Goal: Transaction & Acquisition: Book appointment/travel/reservation

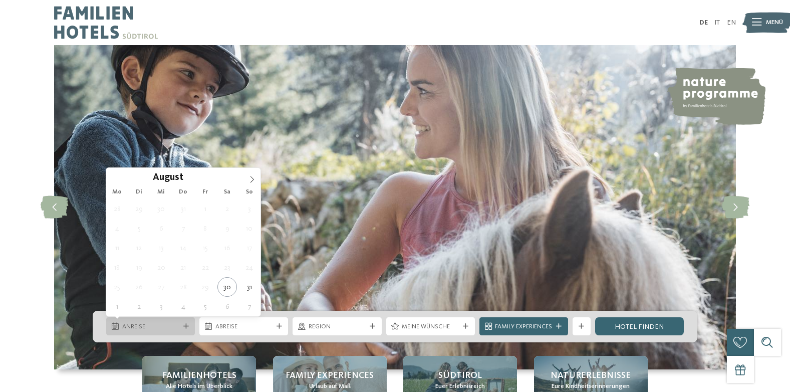
click at [164, 328] on span "Anreise" at bounding box center [150, 326] width 57 height 9
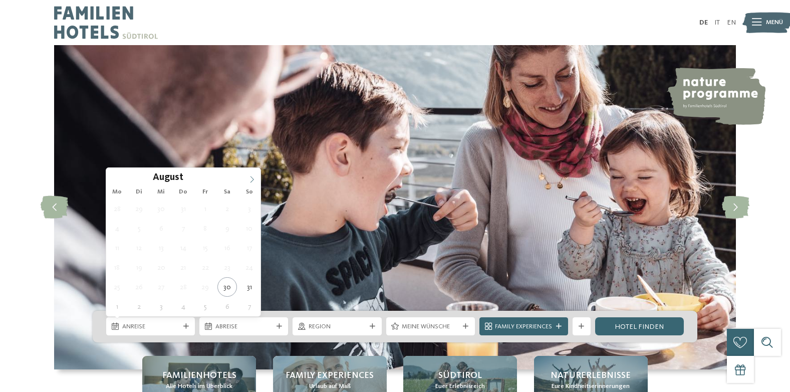
click at [253, 178] on icon at bounding box center [252, 179] width 7 height 7
click at [251, 178] on icon at bounding box center [252, 179] width 7 height 7
click at [252, 178] on icon at bounding box center [253, 179] width 4 height 7
click at [252, 178] on icon at bounding box center [252, 179] width 7 height 7
type div "[DATE]"
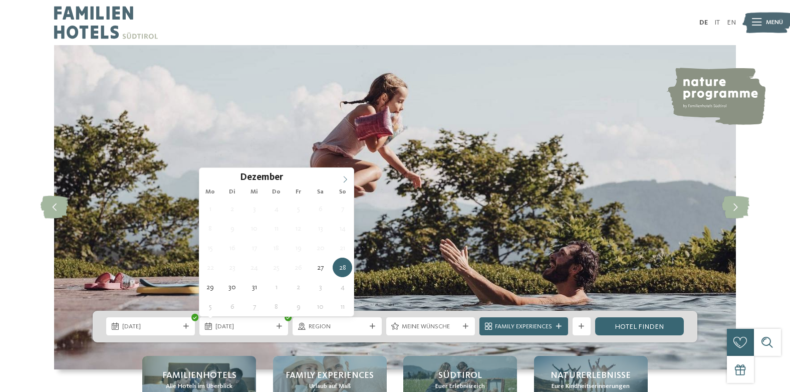
type input "****"
click at [344, 180] on icon at bounding box center [345, 179] width 7 height 7
type div "[DATE]"
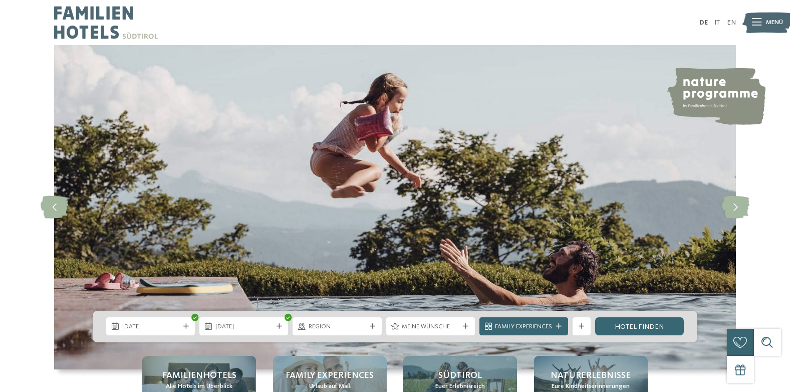
drag, startPoint x: 344, startPoint y: 180, endPoint x: 318, endPoint y: 210, distance: 39.8
click at [332, 319] on div "Region" at bounding box center [337, 326] width 89 height 18
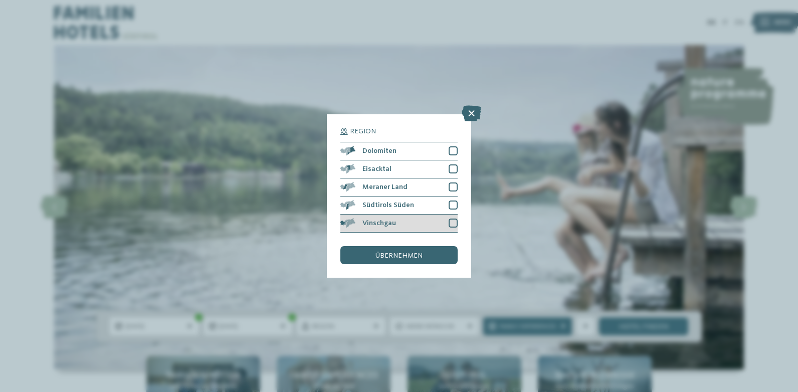
click at [455, 224] on div at bounding box center [453, 223] width 9 height 9
click at [423, 255] on div "übernehmen" at bounding box center [398, 255] width 117 height 18
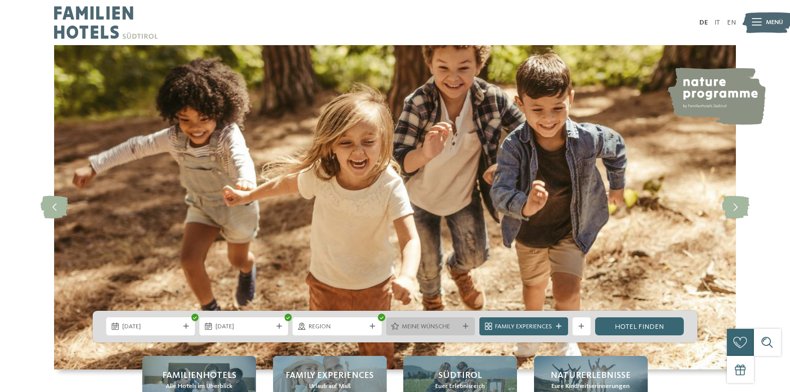
click at [420, 320] on div "Meine Wünsche" at bounding box center [430, 326] width 89 height 18
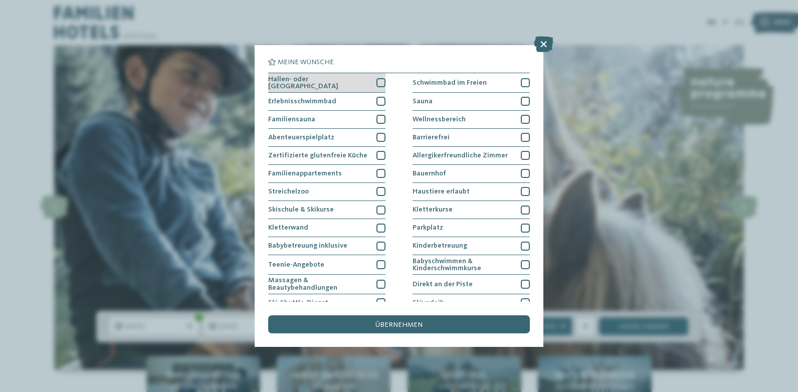
click at [376, 81] on div at bounding box center [380, 82] width 9 height 9
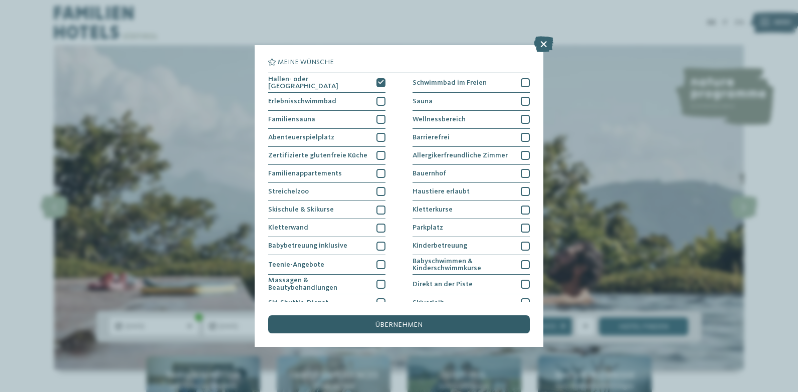
click at [448, 319] on div "übernehmen" at bounding box center [399, 324] width 262 height 18
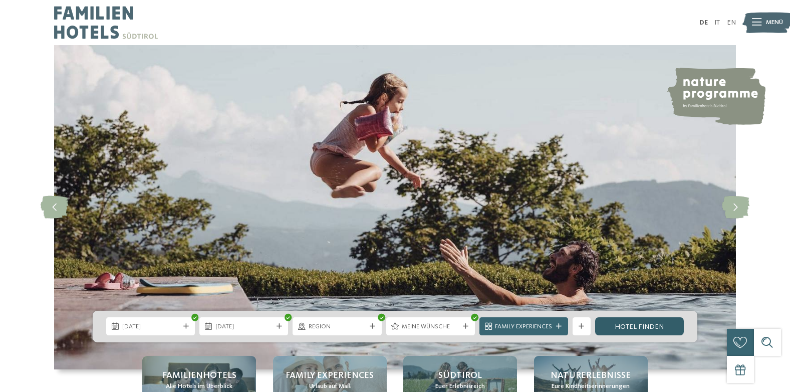
click at [643, 325] on link "Hotel finden" at bounding box center [639, 326] width 89 height 18
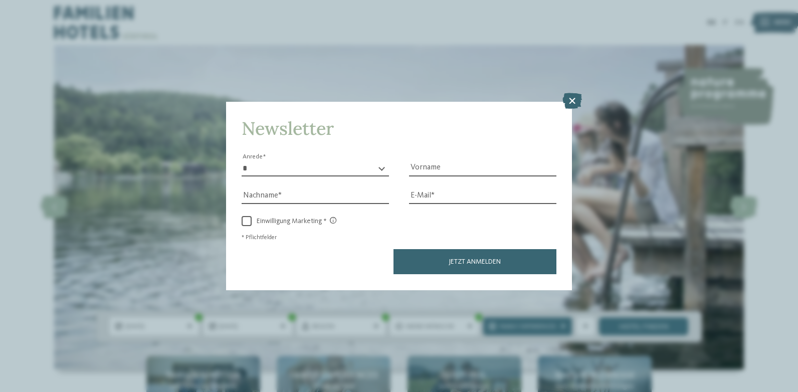
drag, startPoint x: 573, startPoint y: 96, endPoint x: 314, endPoint y: 61, distance: 261.0
click at [572, 96] on icon at bounding box center [572, 101] width 20 height 16
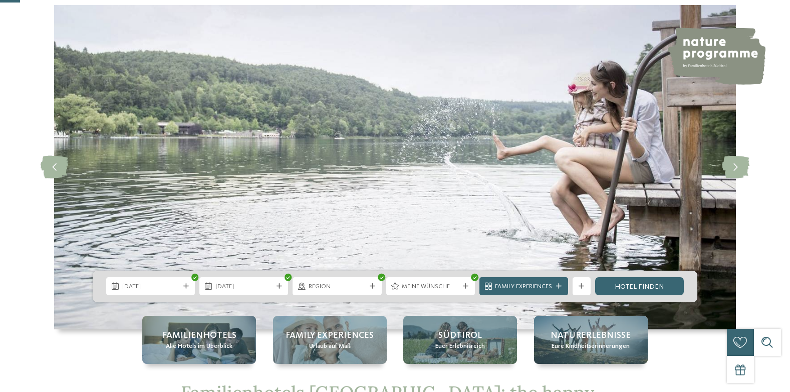
scroll to position [100, 0]
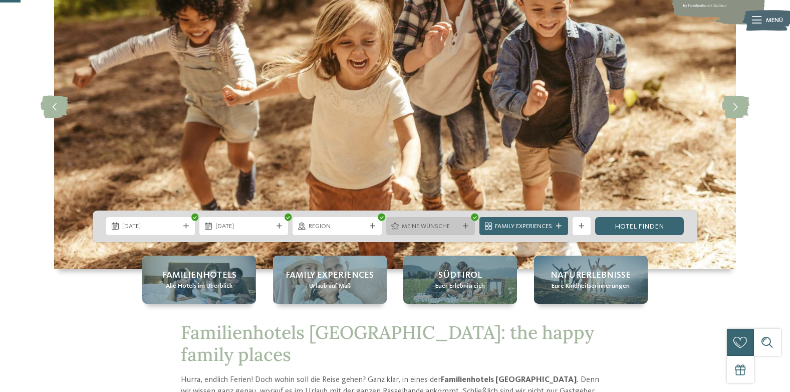
click at [412, 222] on div "Meine Wünsche" at bounding box center [431, 227] width 62 height 10
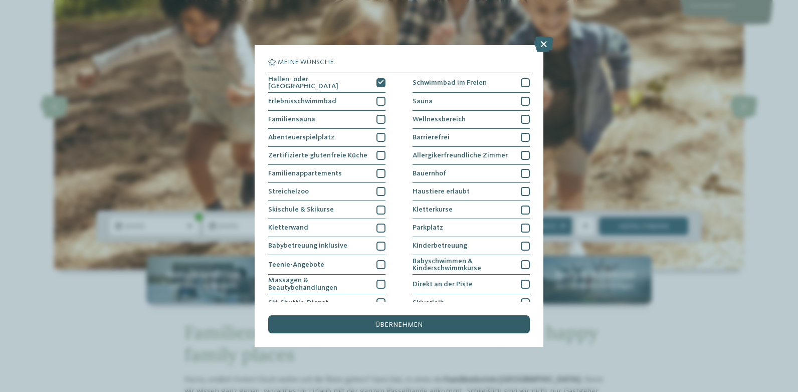
click at [417, 326] on span "übernehmen" at bounding box center [398, 324] width 47 height 7
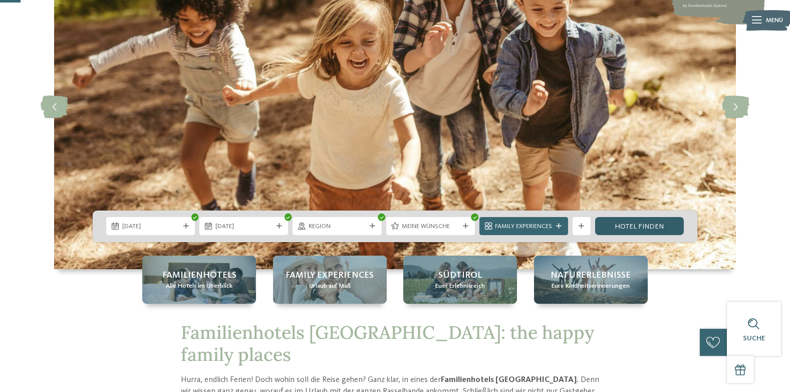
click at [640, 230] on link "Hotel finden" at bounding box center [639, 226] width 89 height 18
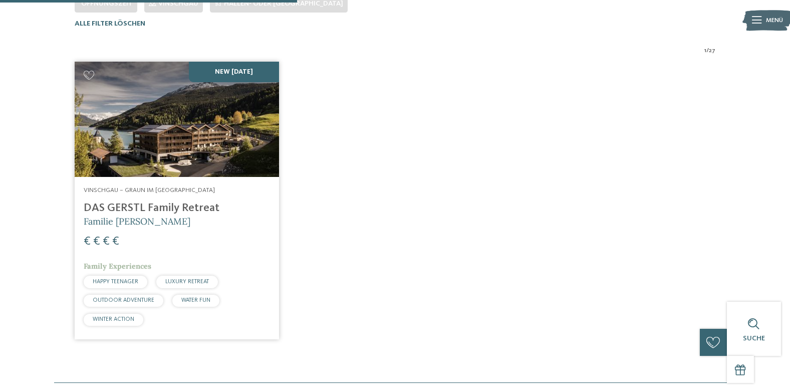
click at [195, 135] on img at bounding box center [177, 119] width 204 height 115
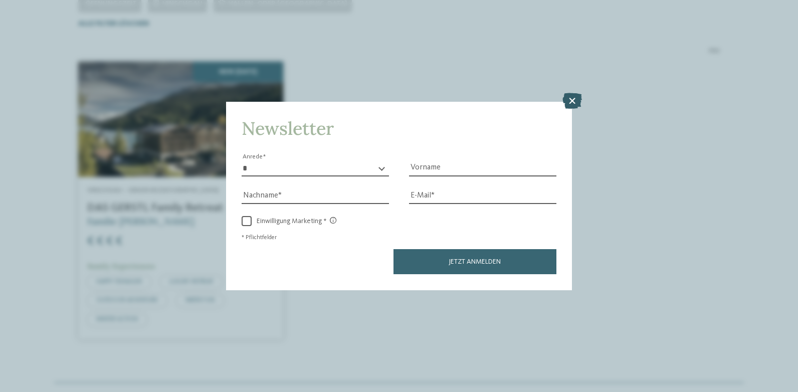
click at [571, 101] on icon at bounding box center [572, 101] width 20 height 16
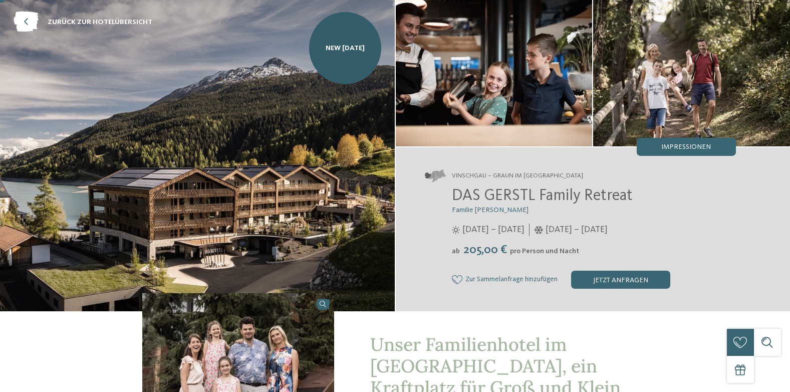
scroll to position [100, 0]
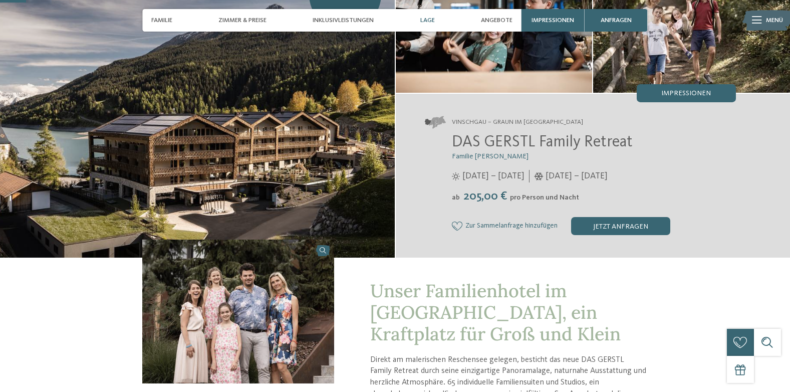
click at [430, 17] on span "Lage" at bounding box center [427, 21] width 15 height 8
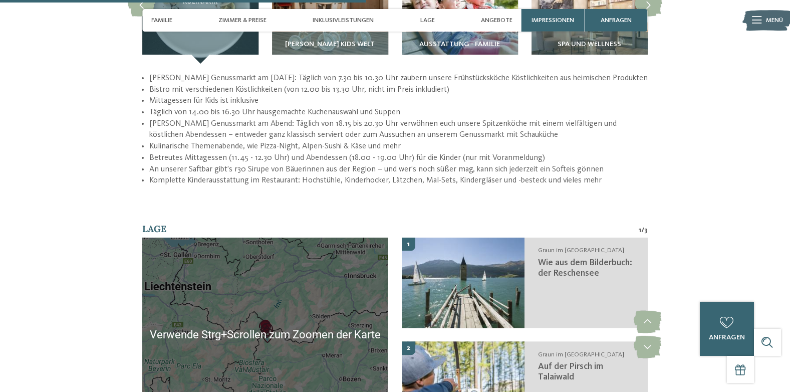
scroll to position [1414, 0]
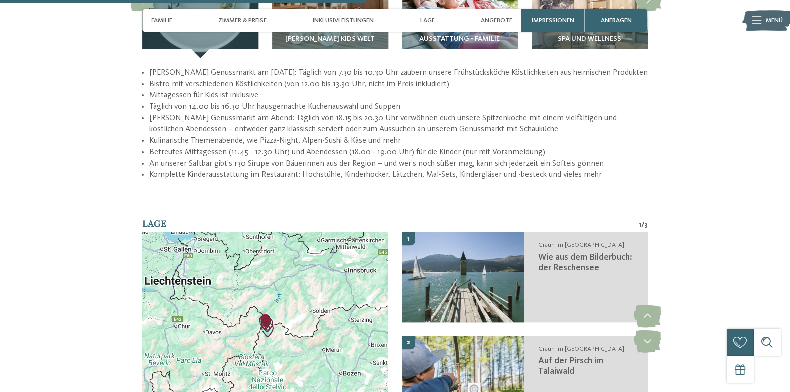
click at [304, 302] on div at bounding box center [265, 329] width 246 height 194
click at [262, 322] on img "Auf der Pirsch im Talaiwald" at bounding box center [267, 329] width 15 height 15
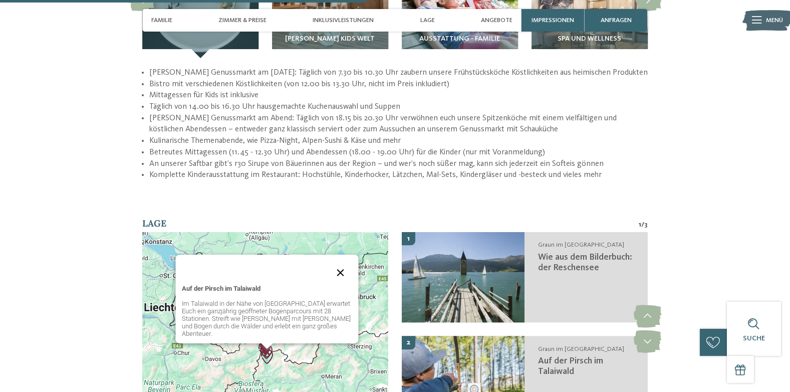
click at [339, 269] on button "Schließen" at bounding box center [340, 273] width 24 height 24
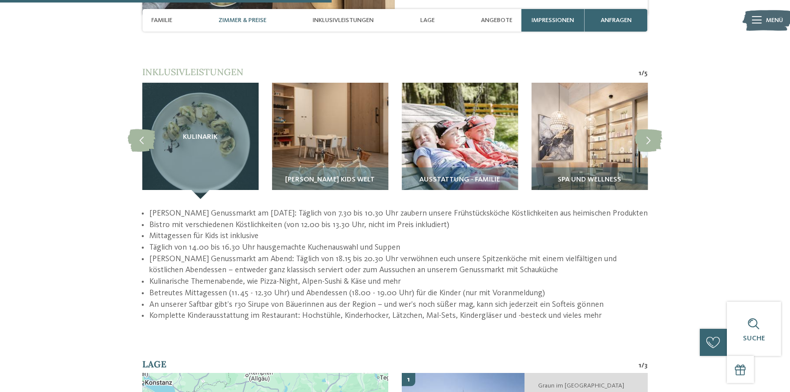
scroll to position [1264, 0]
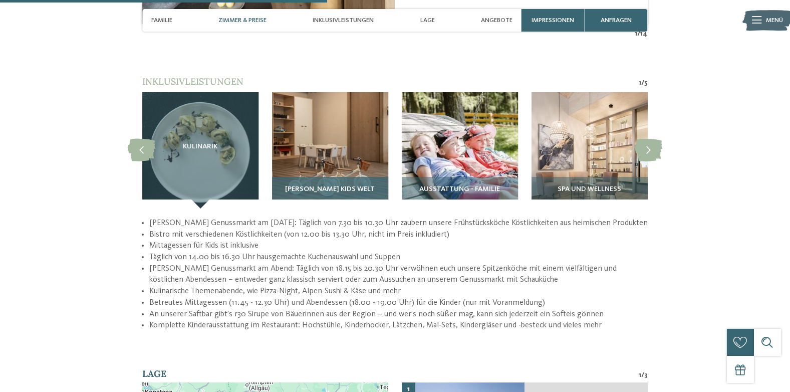
click at [323, 163] on img at bounding box center [330, 150] width 116 height 116
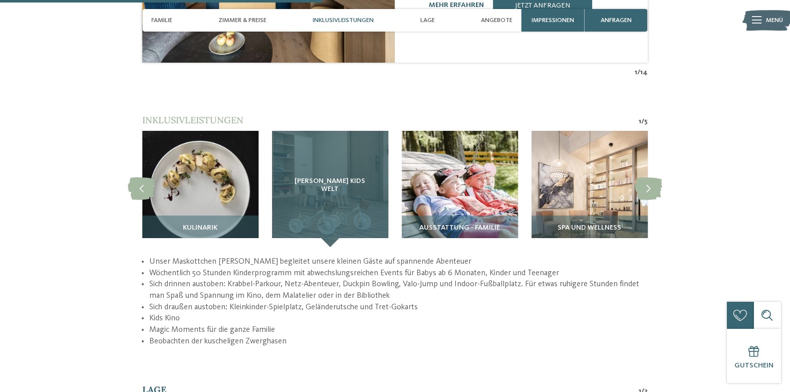
scroll to position [1164, 0]
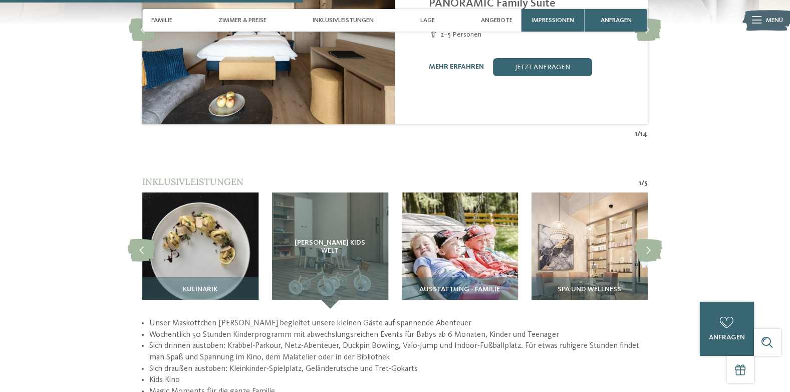
click at [553, 341] on li "Sich drinnen austoben: Krabbel-Parkour, Netz-Abenteuer, Duckpin Bowling, Valo-J…" at bounding box center [398, 351] width 499 height 23
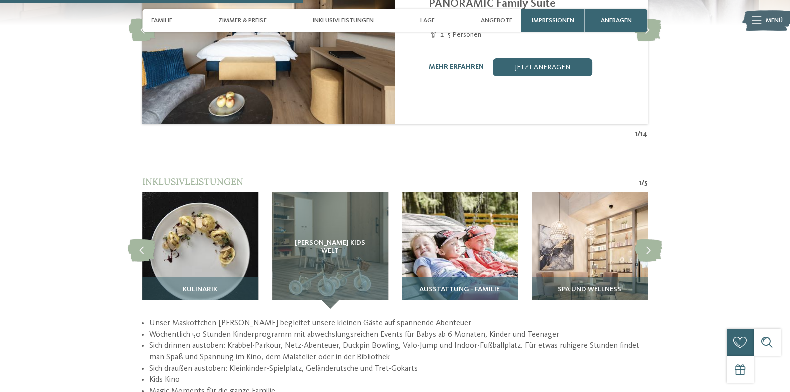
click at [461, 254] on img at bounding box center [460, 250] width 116 height 116
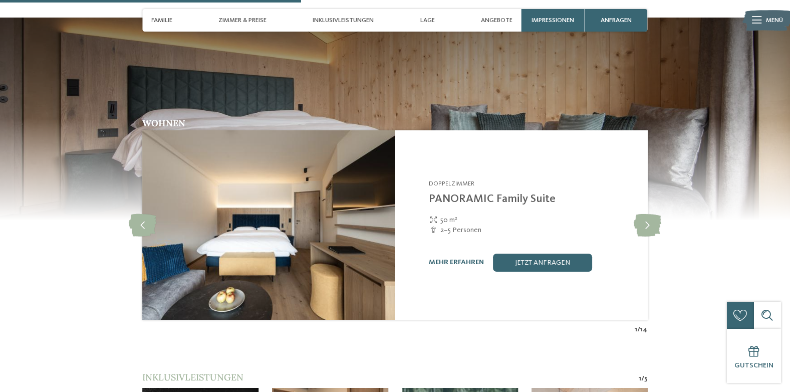
scroll to position [963, 0]
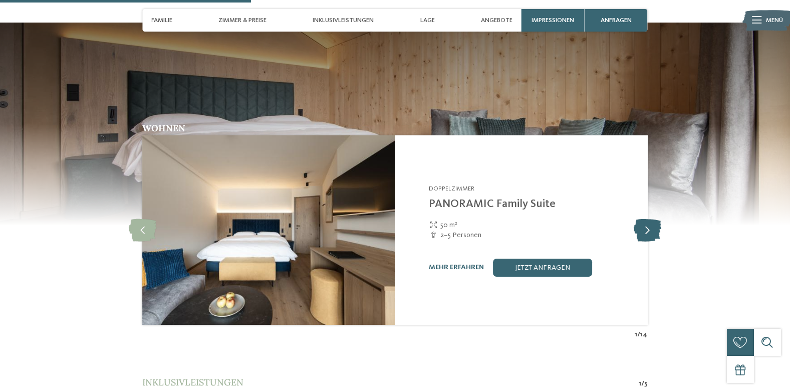
click at [645, 219] on icon at bounding box center [648, 230] width 28 height 23
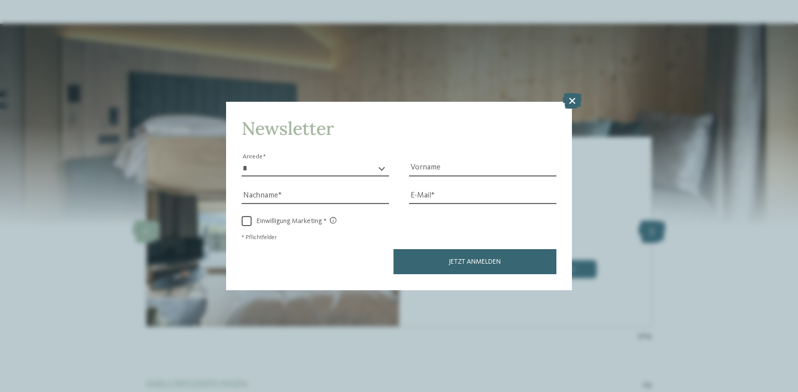
click at [645, 219] on div "Newsletter * **** **** ******* ****** Anrede Vorname Nachname Link" at bounding box center [399, 196] width 798 height 392
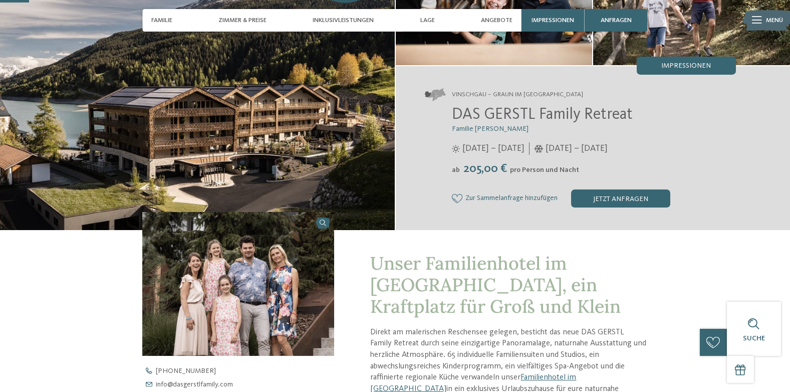
scroll to position [111, 0]
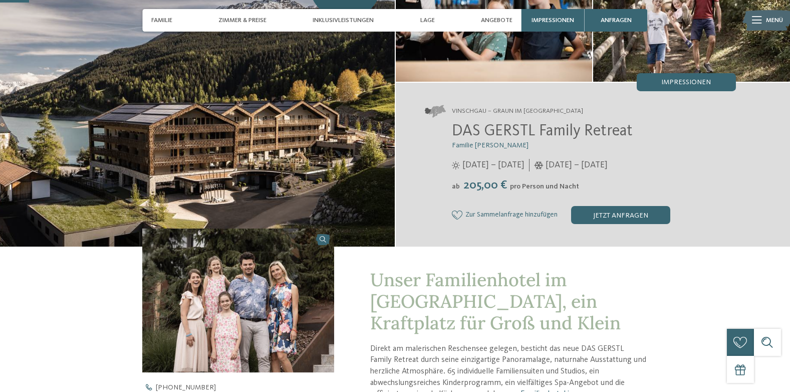
click at [48, 342] on div "zurück zur Hotelübersicht NEW MAY 2025 Familie Gerstl" at bounding box center [395, 386] width 790 height 905
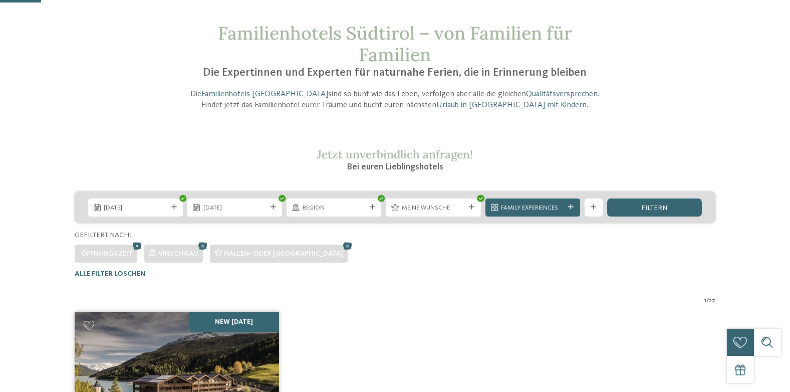
scroll to position [40, 0]
click at [203, 244] on icon at bounding box center [203, 246] width 14 height 12
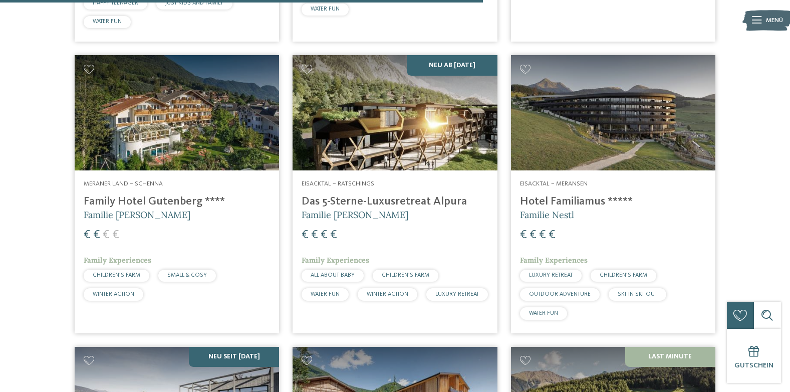
scroll to position [1193, 0]
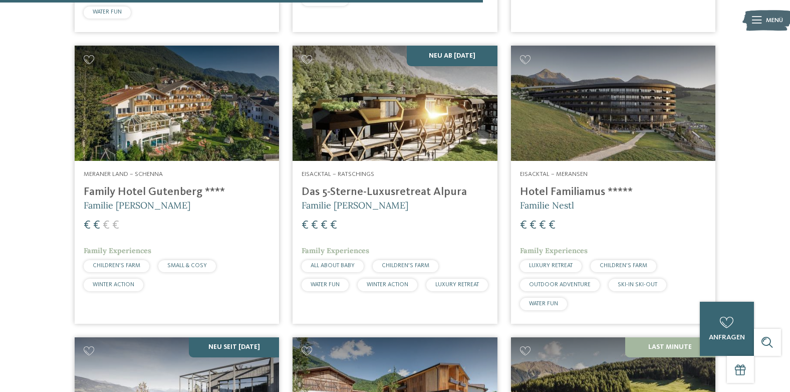
click at [358, 196] on h4 "Das 5-Sterne-Luxusretreat Alpura" at bounding box center [395, 192] width 186 height 14
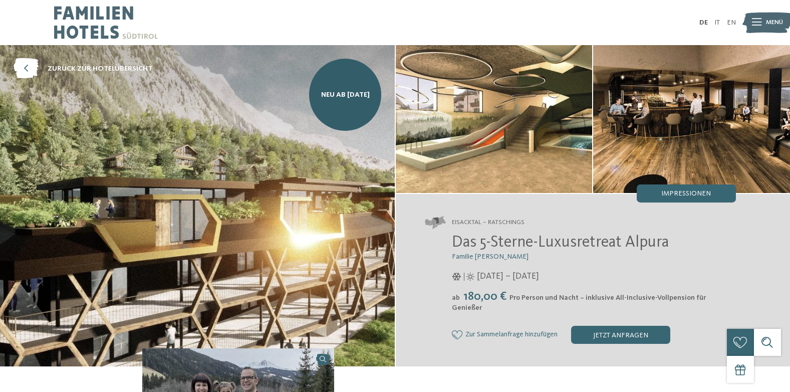
click at [119, 31] on img at bounding box center [106, 22] width 104 height 45
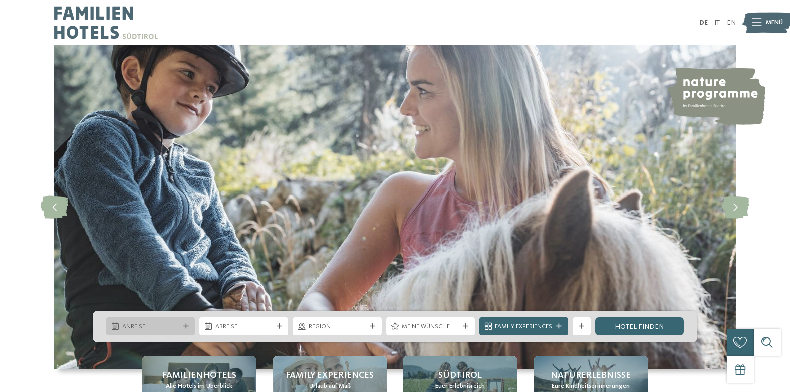
click at [146, 322] on span "Anreise" at bounding box center [150, 326] width 57 height 9
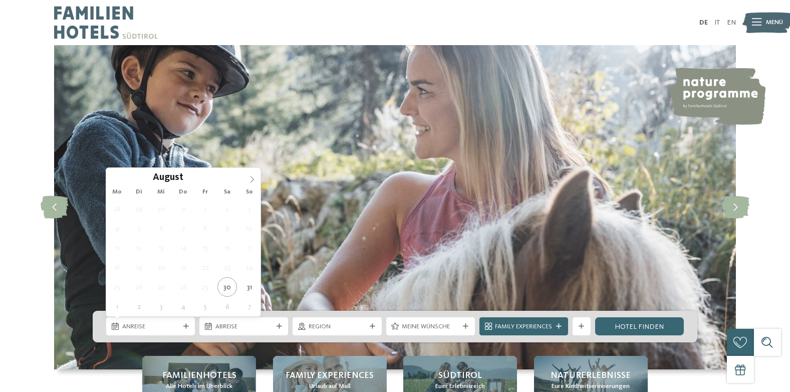
click at [249, 180] on icon at bounding box center [252, 179] width 7 height 7
click at [254, 178] on icon at bounding box center [252, 179] width 7 height 7
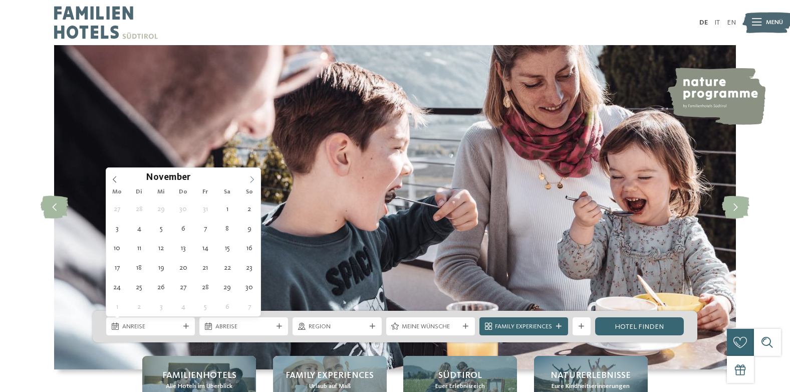
click at [254, 178] on icon at bounding box center [252, 179] width 7 height 7
type div "27.12.2025"
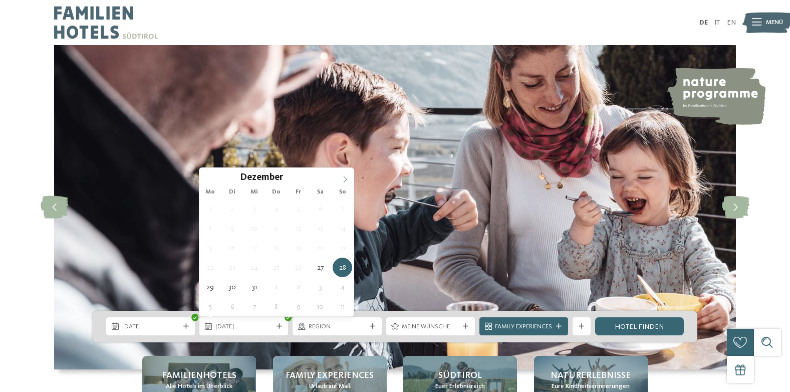
type input "****"
click at [340, 179] on span at bounding box center [345, 176] width 17 height 17
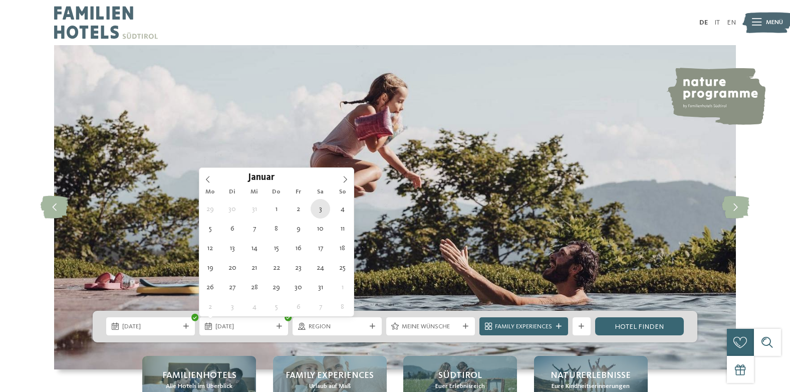
type div "03.01.2026"
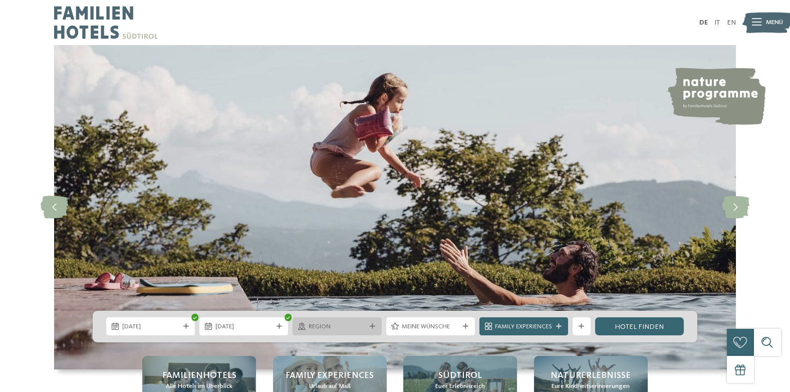
click at [327, 323] on span "Region" at bounding box center [337, 326] width 57 height 9
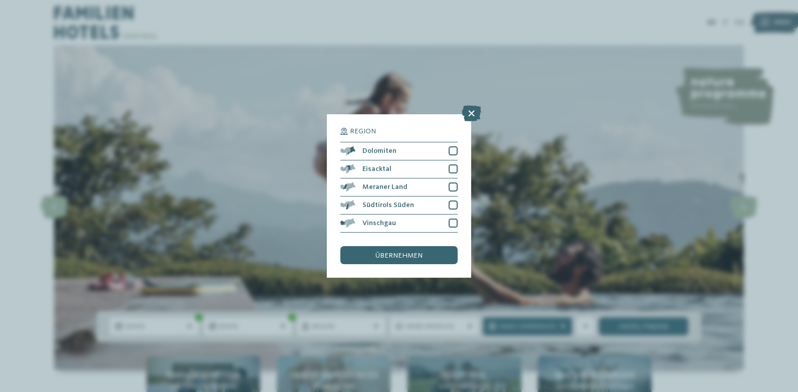
click at [557, 215] on div "Region Dolomiten" at bounding box center [399, 196] width 798 height 392
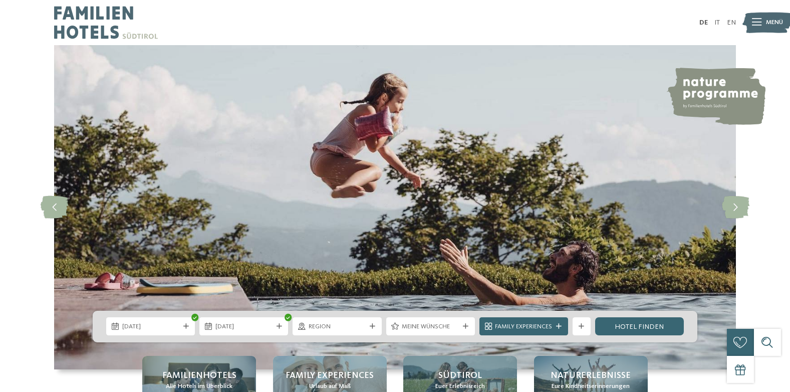
click at [422, 326] on span "Meine Wünsche" at bounding box center [430, 326] width 57 height 9
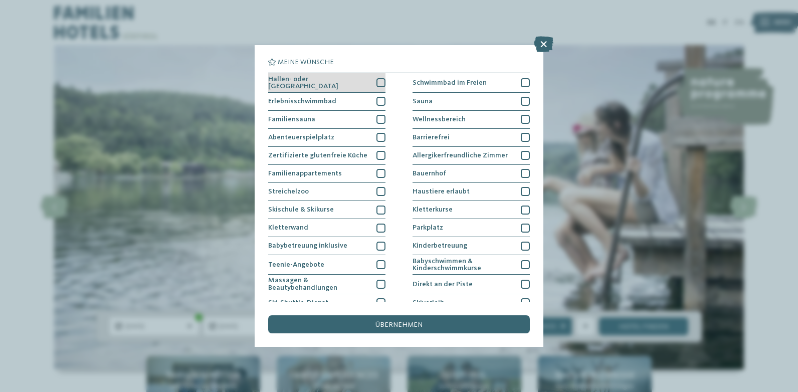
click at [362, 81] on div "Hallen- oder Schleusenbad" at bounding box center [326, 83] width 117 height 20
click at [418, 319] on div "übernehmen" at bounding box center [399, 324] width 262 height 18
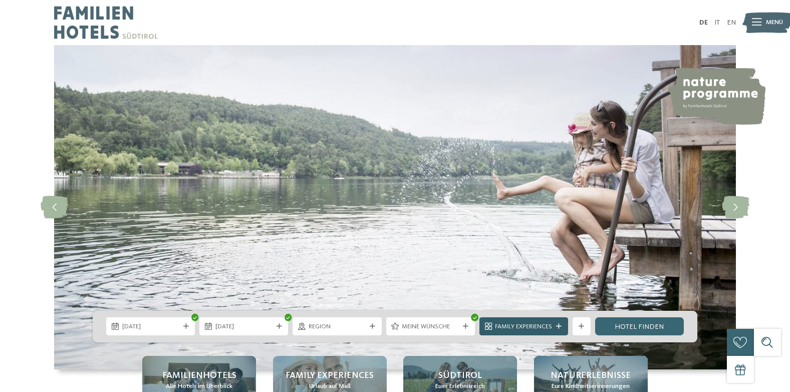
click at [555, 326] on div at bounding box center [559, 327] width 9 height 6
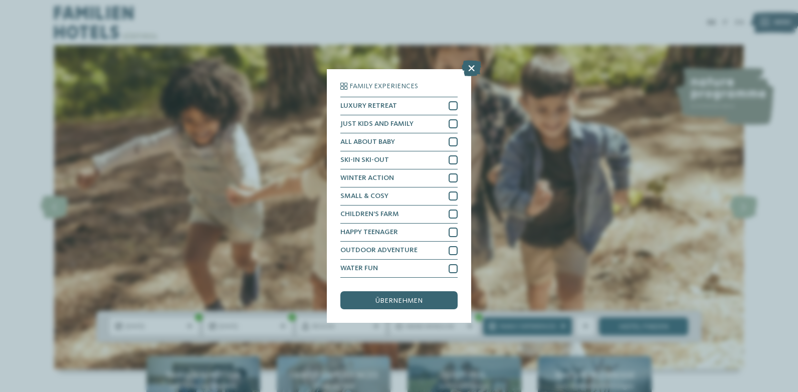
drag, startPoint x: 471, startPoint y: 67, endPoint x: 470, endPoint y: 59, distance: 8.0
click at [470, 67] on icon at bounding box center [472, 68] width 20 height 16
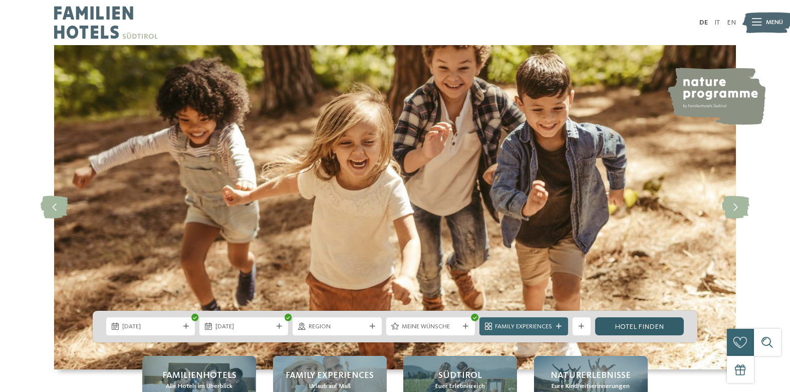
drag, startPoint x: 641, startPoint y: 327, endPoint x: 635, endPoint y: 318, distance: 11.0
click at [640, 327] on link "Hotel finden" at bounding box center [639, 326] width 89 height 18
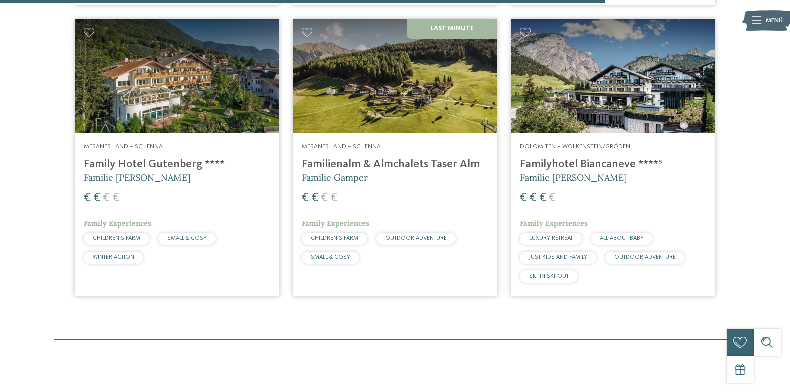
scroll to position [1494, 0]
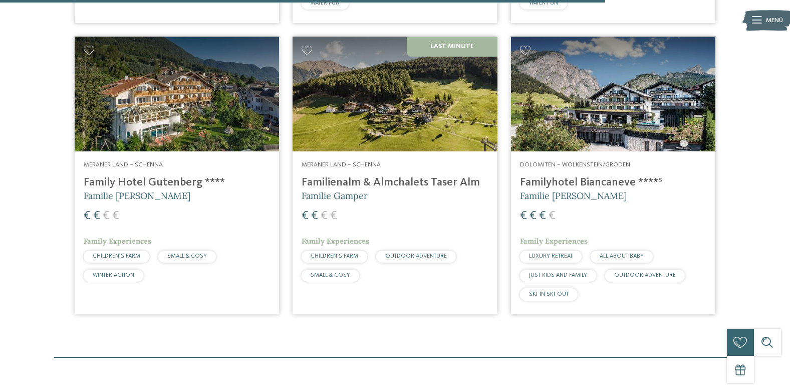
drag, startPoint x: 574, startPoint y: 187, endPoint x: 568, endPoint y: 195, distance: 9.9
click at [574, 188] on h4 "Familyhotel Biancaneve ****ˢ" at bounding box center [613, 183] width 186 height 14
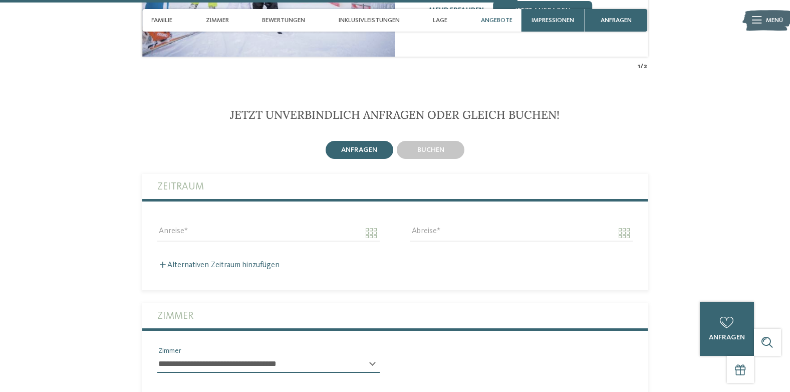
scroll to position [1854, 0]
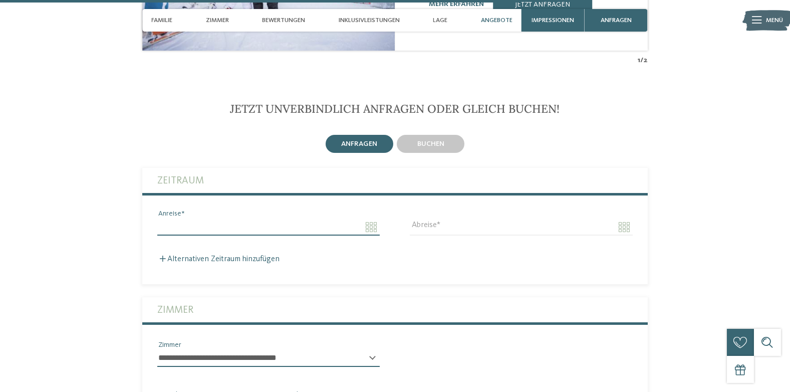
click at [177, 224] on input "Anreise" at bounding box center [268, 227] width 223 height 17
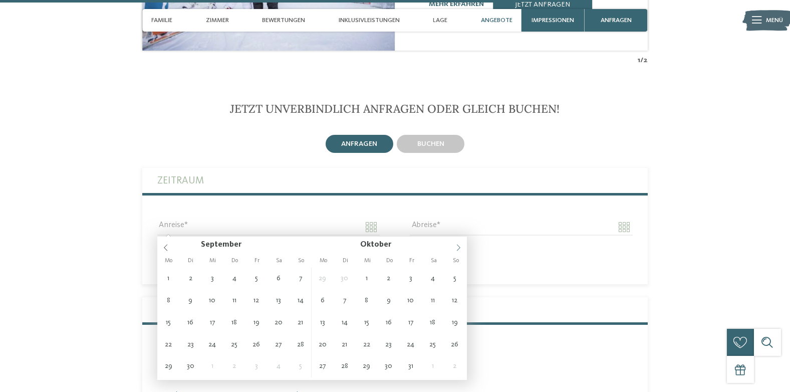
click at [459, 247] on icon at bounding box center [458, 247] width 7 height 7
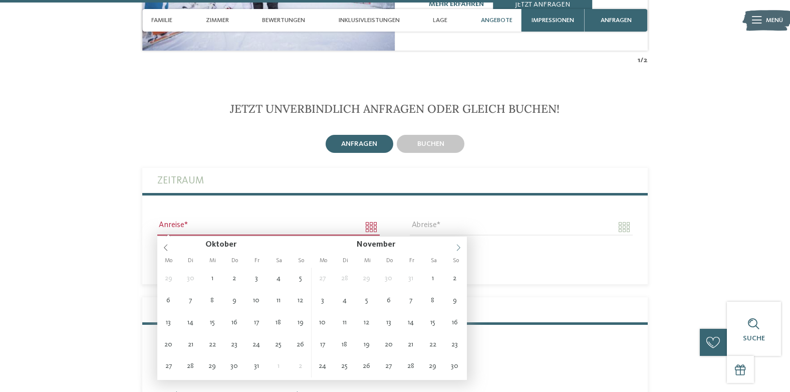
click at [458, 246] on icon at bounding box center [459, 248] width 4 height 7
type input "**********"
type input "****"
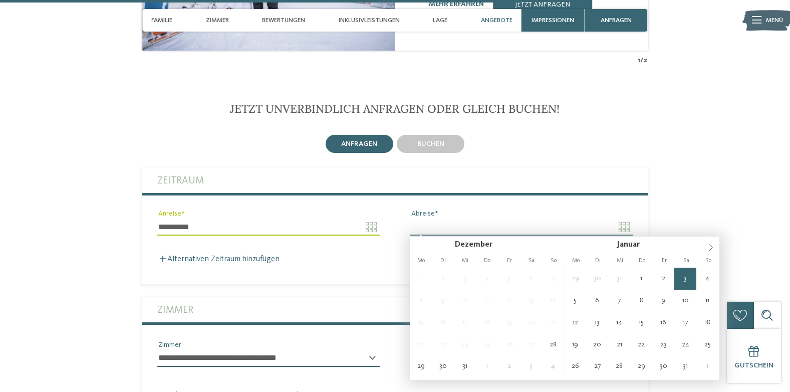
type input "**********"
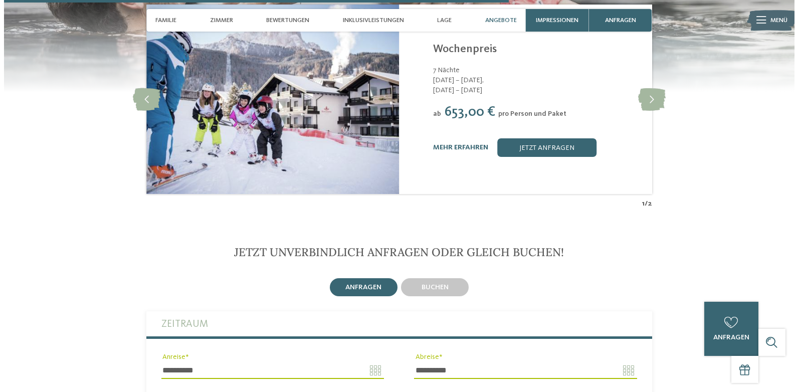
scroll to position [1704, 0]
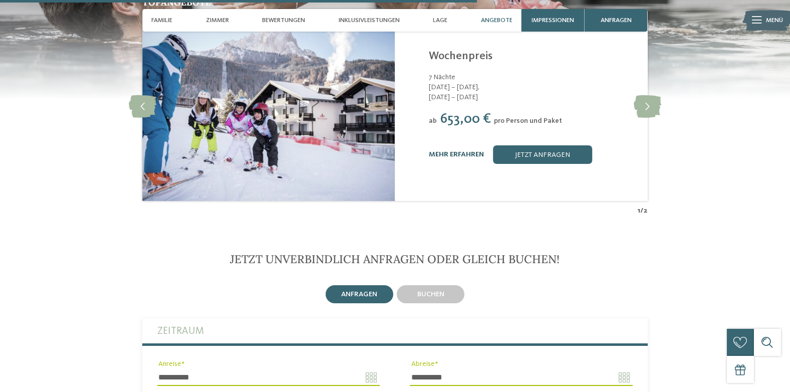
click at [450, 155] on link "mehr erfahren" at bounding box center [456, 154] width 55 height 7
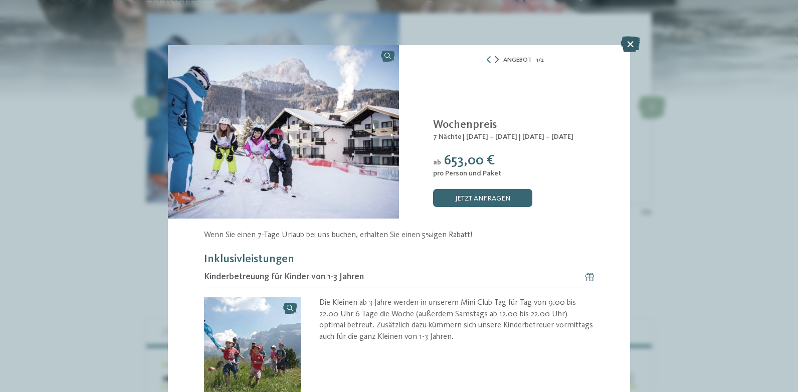
click at [625, 44] on icon at bounding box center [630, 44] width 20 height 16
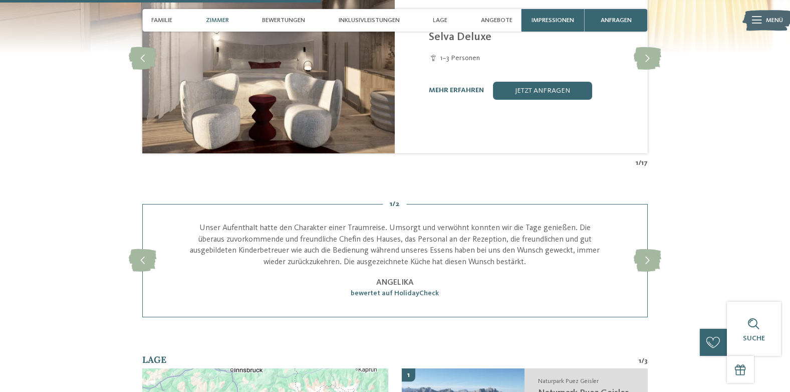
scroll to position [802, 0]
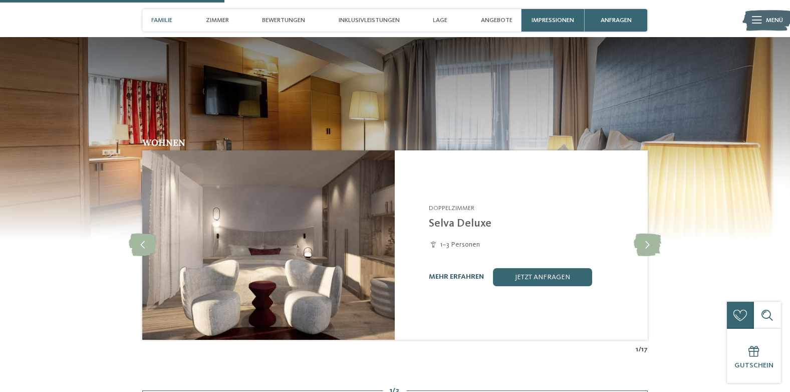
click at [471, 276] on link "mehr erfahren" at bounding box center [456, 276] width 55 height 7
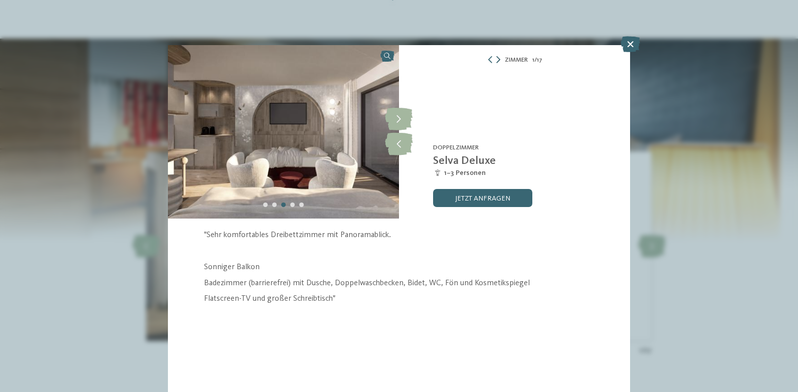
click at [496, 61] on icon at bounding box center [498, 59] width 4 height 7
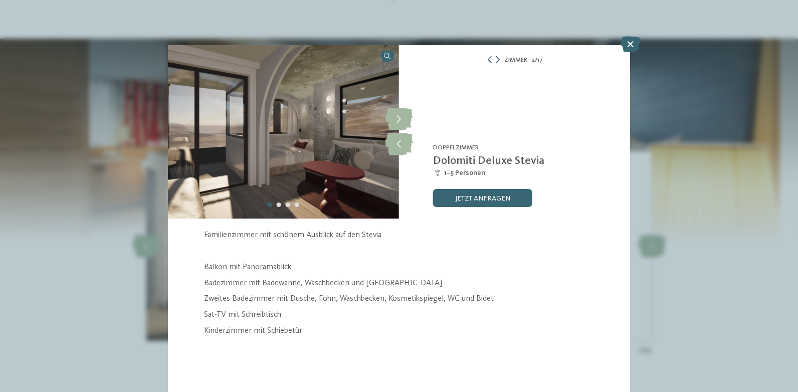
click at [496, 61] on icon at bounding box center [498, 59] width 4 height 7
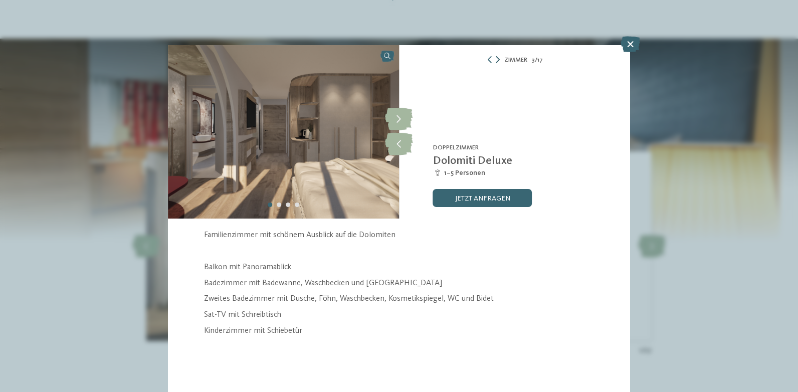
click at [496, 61] on icon at bounding box center [498, 59] width 4 height 7
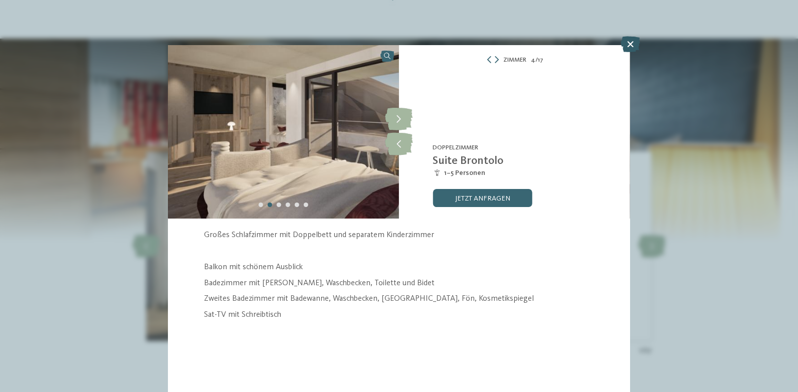
click at [627, 46] on icon at bounding box center [630, 44] width 20 height 16
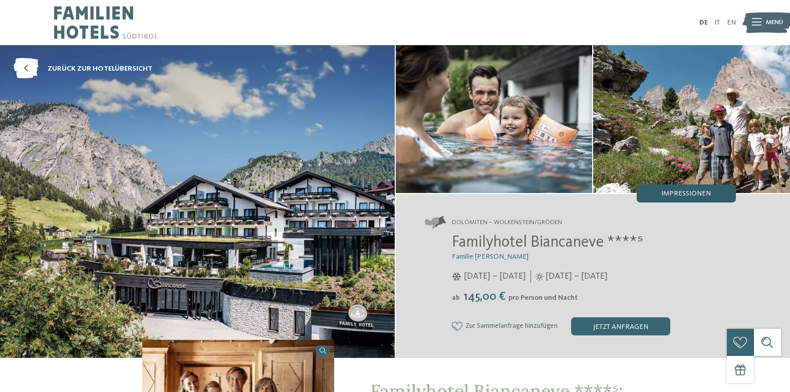
click at [688, 193] on span "Impressionen" at bounding box center [687, 193] width 50 height 7
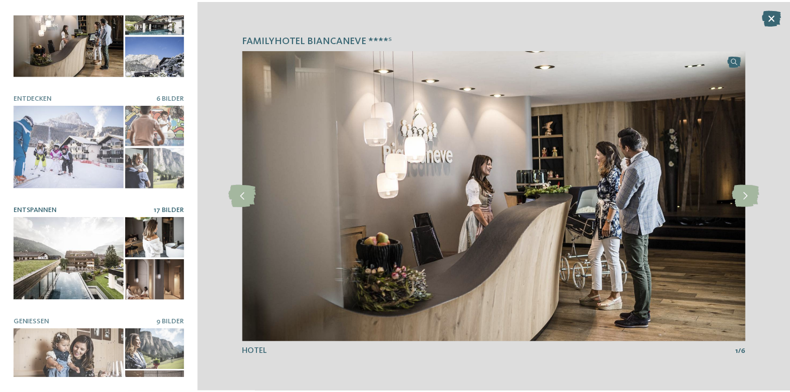
scroll to position [50, 0]
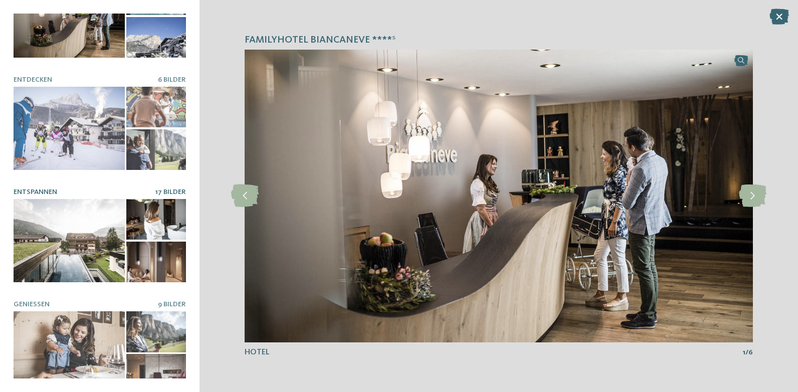
click at [73, 241] on div at bounding box center [69, 240] width 111 height 83
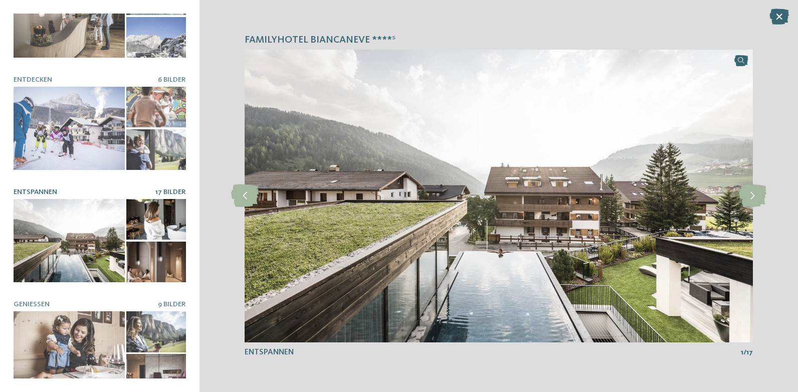
click at [146, 210] on div at bounding box center [156, 219] width 60 height 41
click at [53, 188] on span "Entspannen" at bounding box center [36, 191] width 44 height 7
click at [752, 197] on icon at bounding box center [753, 195] width 28 height 23
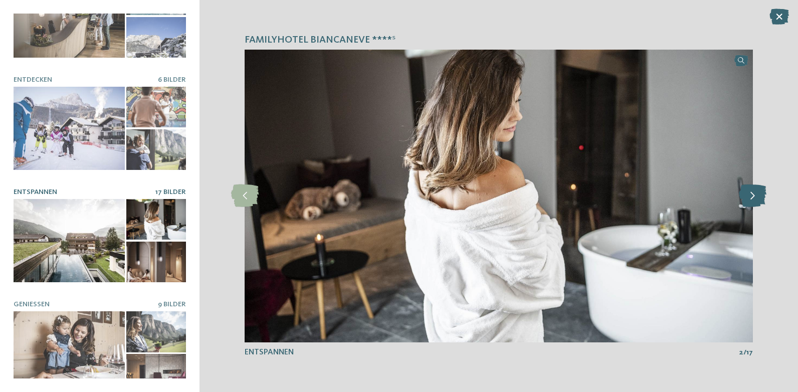
click at [752, 197] on icon at bounding box center [753, 195] width 28 height 23
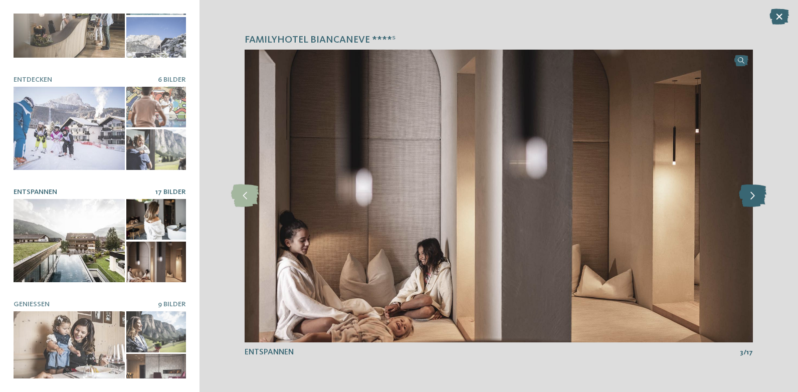
click at [752, 196] on icon at bounding box center [753, 195] width 28 height 23
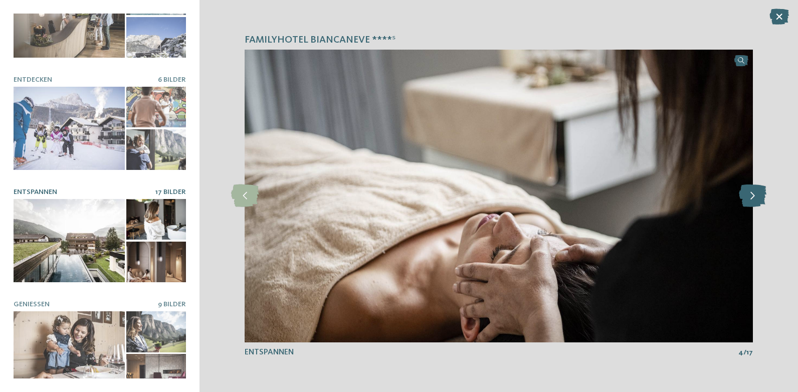
click at [752, 196] on icon at bounding box center [753, 195] width 28 height 23
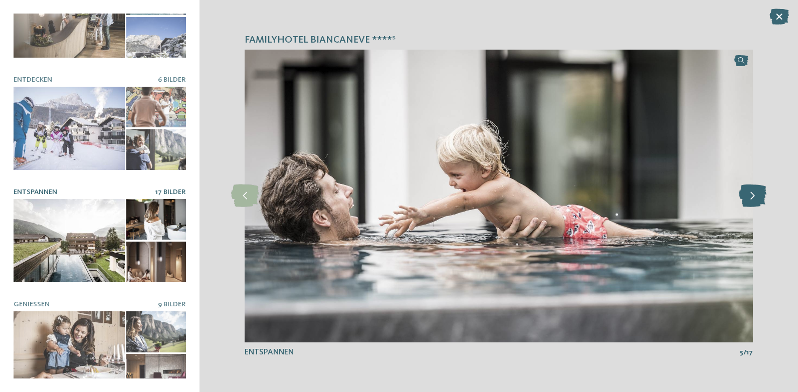
click at [752, 196] on icon at bounding box center [753, 195] width 28 height 23
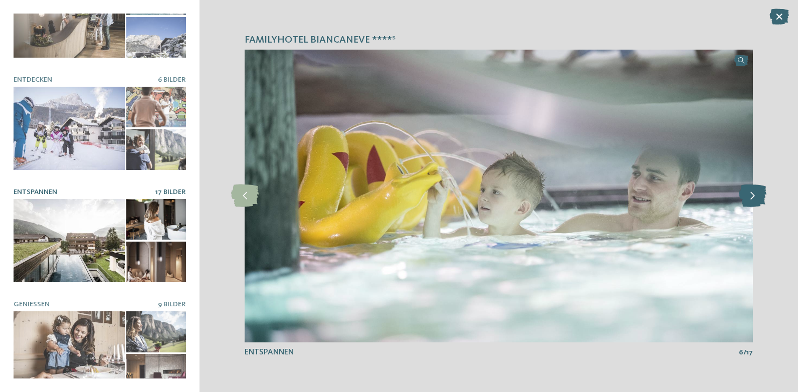
click at [752, 196] on icon at bounding box center [753, 195] width 28 height 23
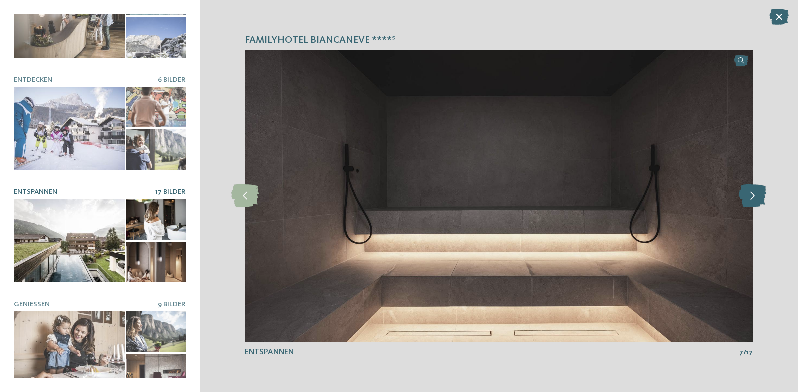
click at [752, 196] on icon at bounding box center [753, 195] width 28 height 23
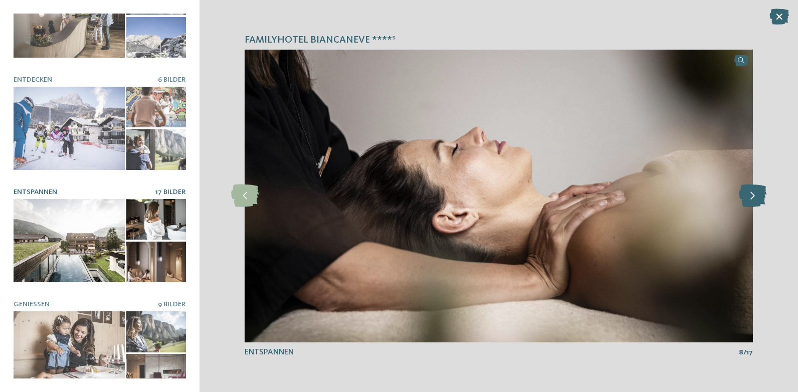
click at [752, 196] on icon at bounding box center [753, 195] width 28 height 23
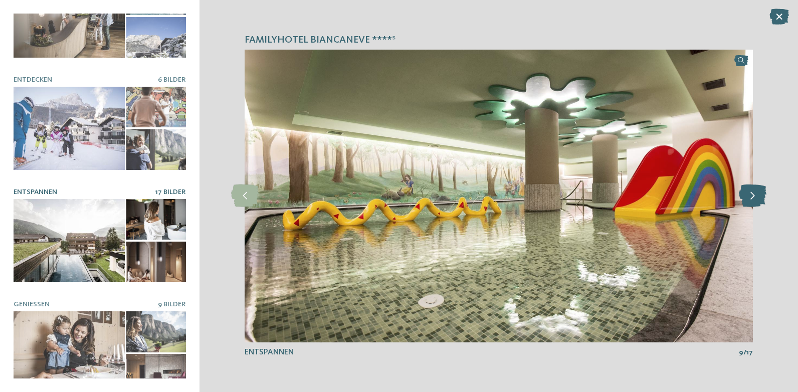
click at [752, 196] on icon at bounding box center [753, 195] width 28 height 23
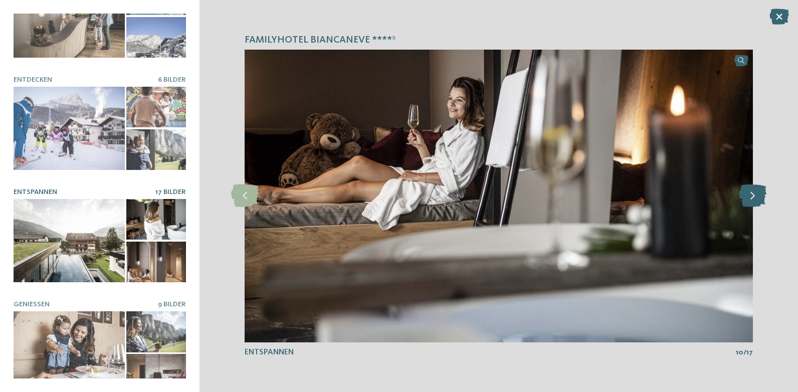
click at [752, 196] on icon at bounding box center [753, 195] width 28 height 23
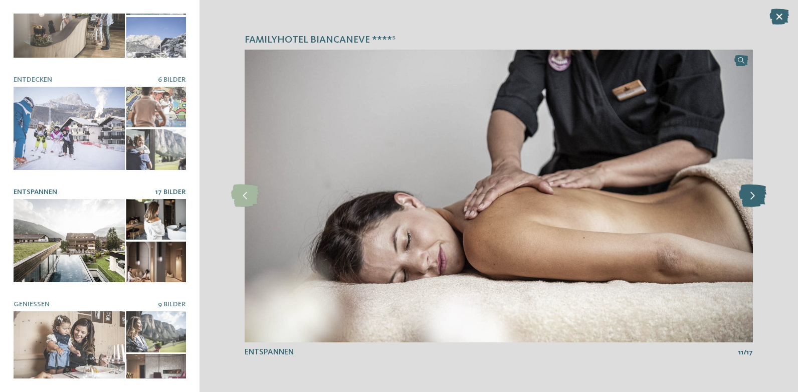
click at [752, 196] on icon at bounding box center [753, 195] width 28 height 23
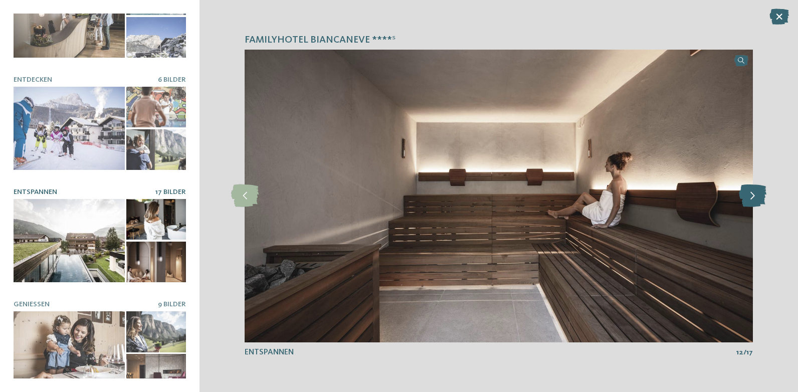
click at [752, 196] on icon at bounding box center [753, 195] width 28 height 23
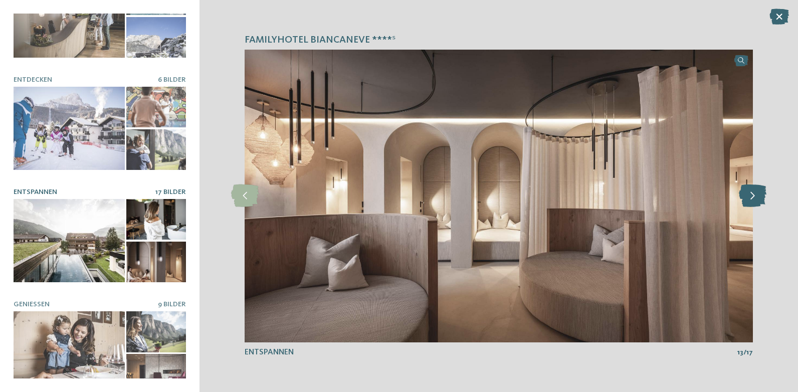
click at [752, 196] on icon at bounding box center [753, 195] width 28 height 23
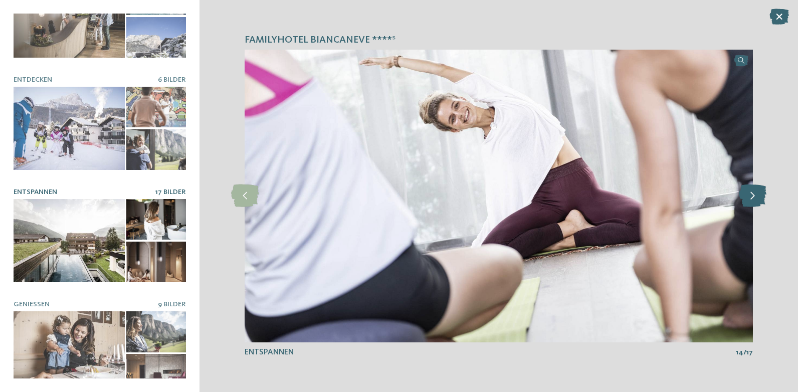
click at [752, 196] on icon at bounding box center [753, 195] width 28 height 23
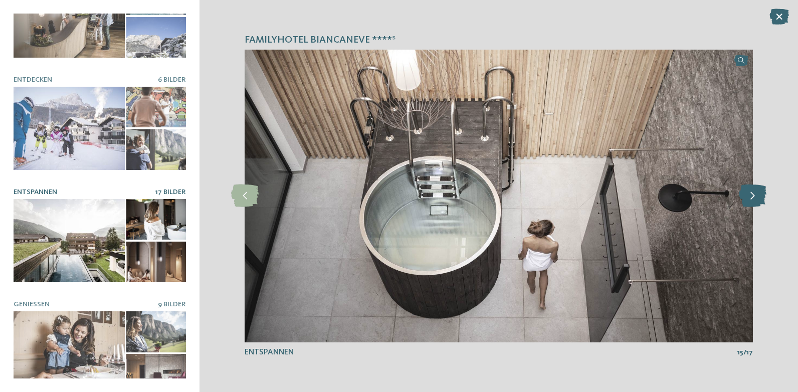
click at [752, 196] on icon at bounding box center [753, 195] width 28 height 23
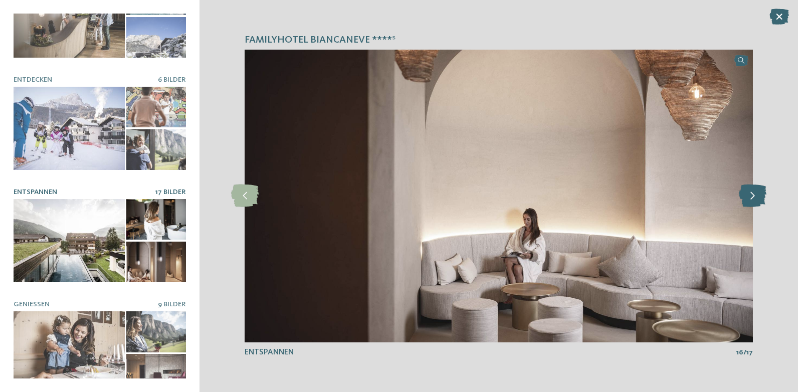
click at [752, 196] on icon at bounding box center [753, 195] width 28 height 23
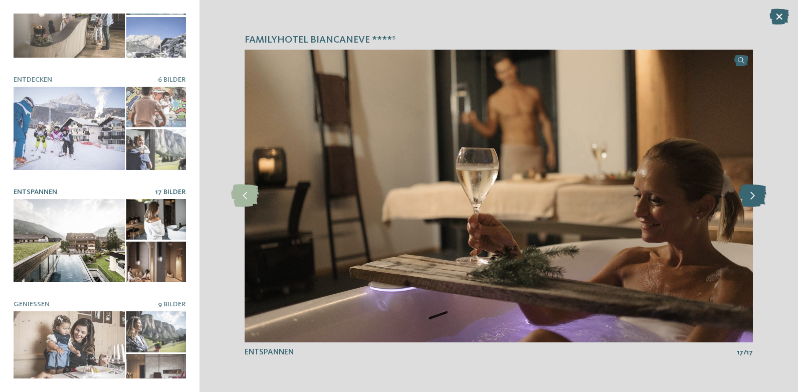
click at [752, 196] on icon at bounding box center [753, 195] width 28 height 23
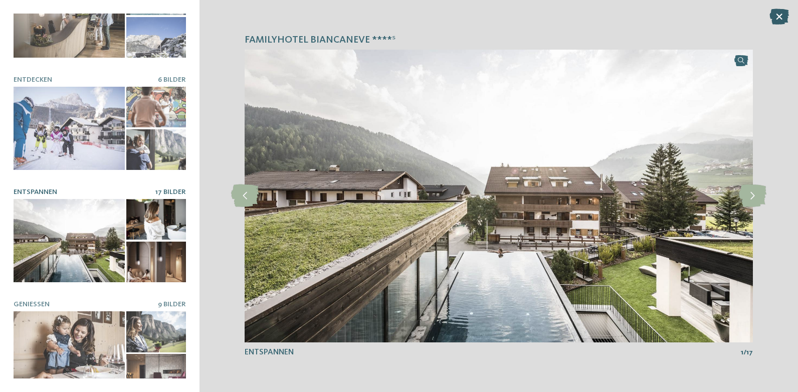
click at [778, 15] on icon at bounding box center [779, 17] width 20 height 16
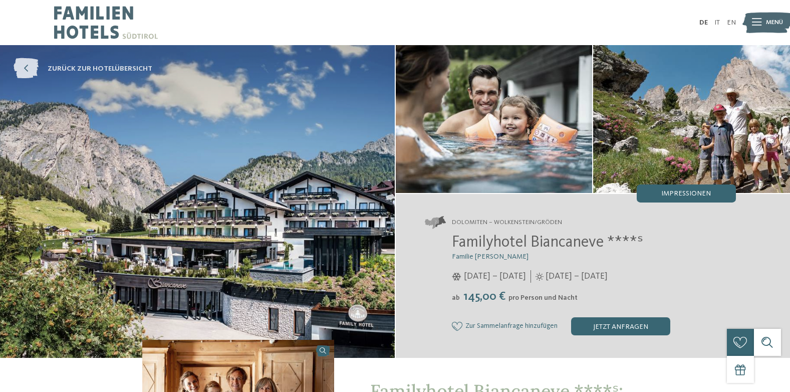
click at [106, 74] on link "zurück zur Hotelübersicht" at bounding box center [83, 69] width 139 height 21
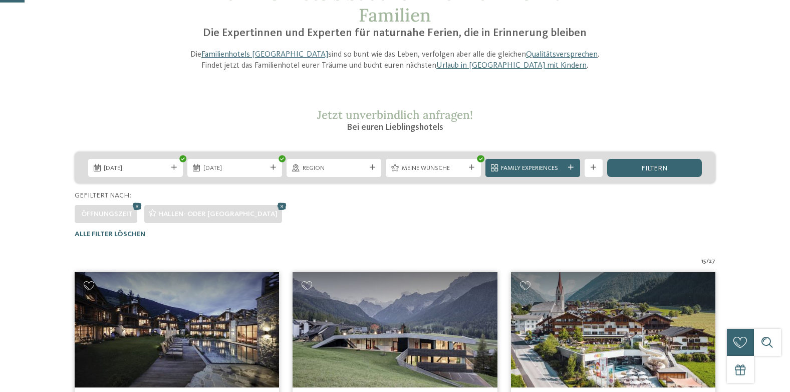
scroll to position [190, 0]
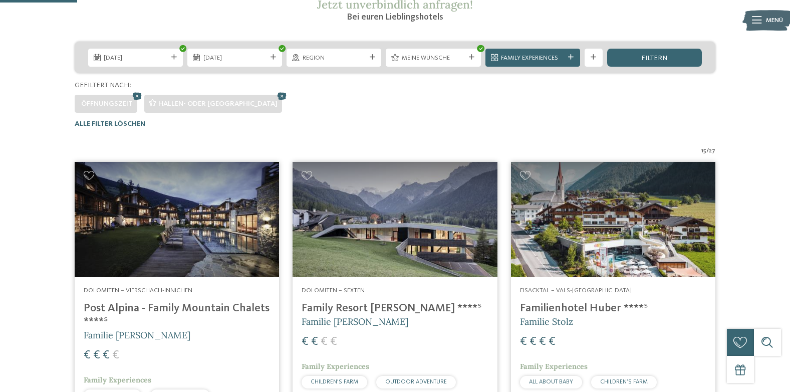
click at [607, 241] on img at bounding box center [613, 219] width 204 height 115
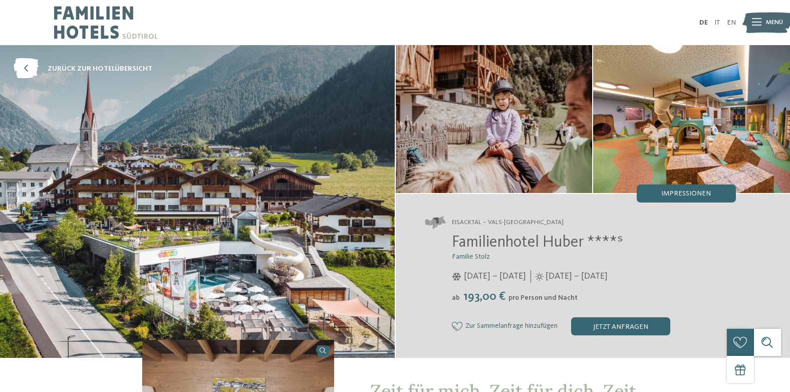
click at [642, 156] on img at bounding box center [691, 119] width 197 height 148
click at [673, 198] on div "Impressionen" at bounding box center [686, 193] width 99 height 18
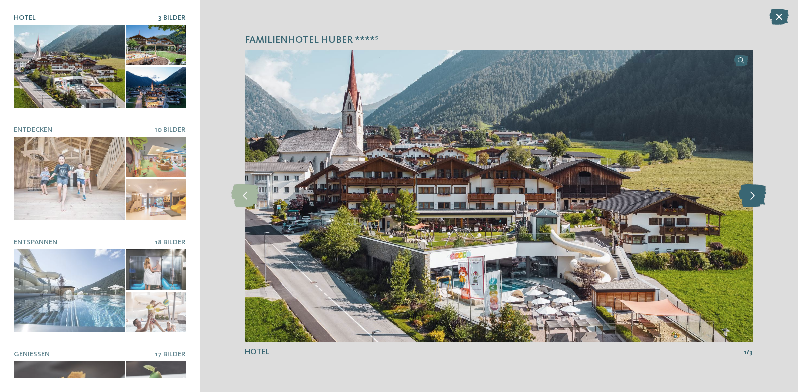
click at [755, 198] on icon at bounding box center [753, 195] width 28 height 23
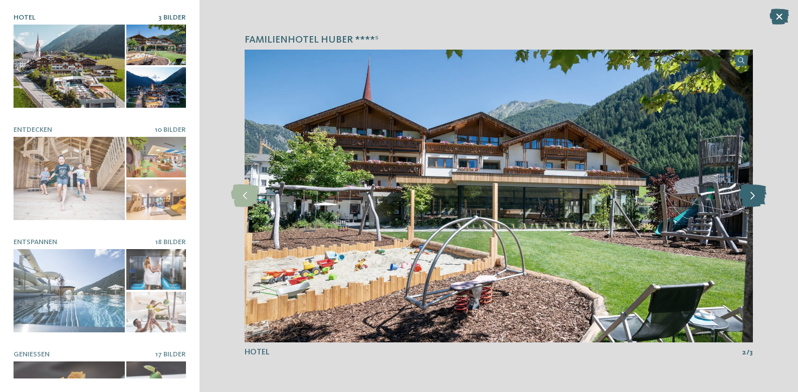
click at [755, 198] on icon at bounding box center [753, 195] width 28 height 23
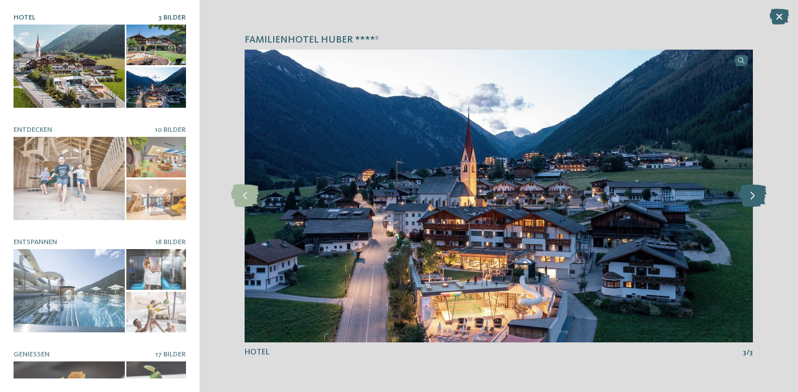
click at [755, 198] on icon at bounding box center [753, 195] width 28 height 23
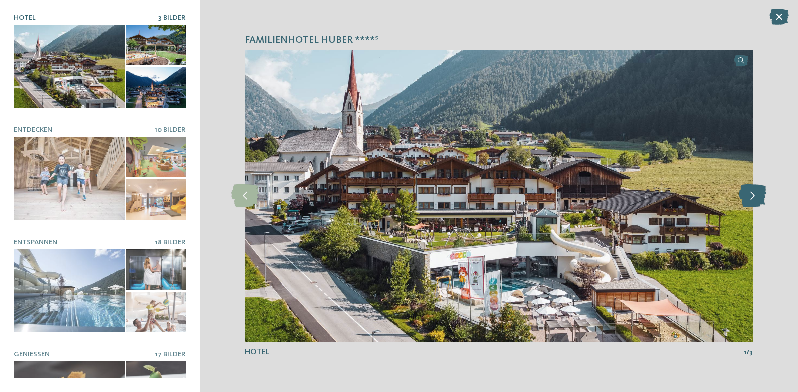
click at [755, 198] on icon at bounding box center [753, 195] width 28 height 23
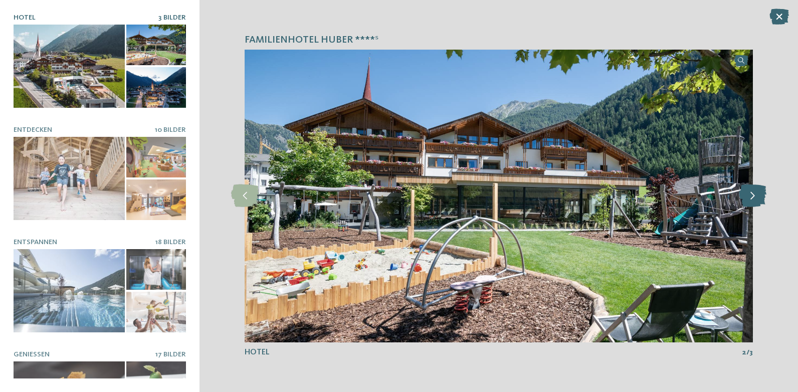
click at [755, 198] on icon at bounding box center [753, 195] width 28 height 23
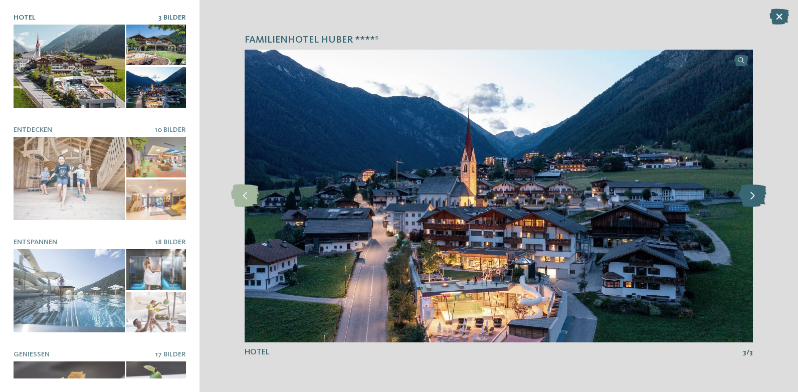
click at [755, 198] on icon at bounding box center [753, 195] width 28 height 23
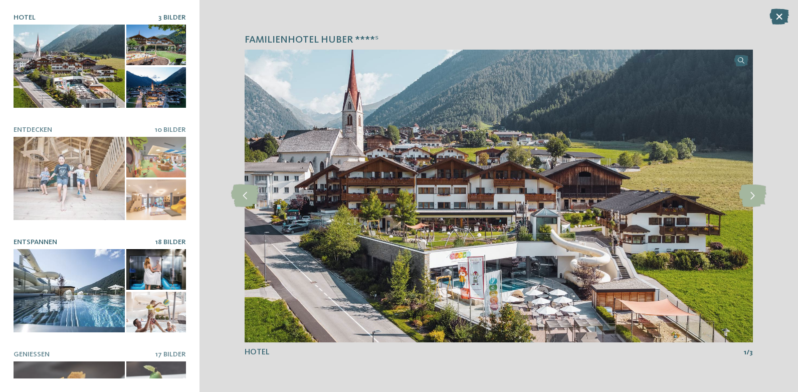
click at [155, 239] on span "18 Bilder" at bounding box center [170, 242] width 31 height 7
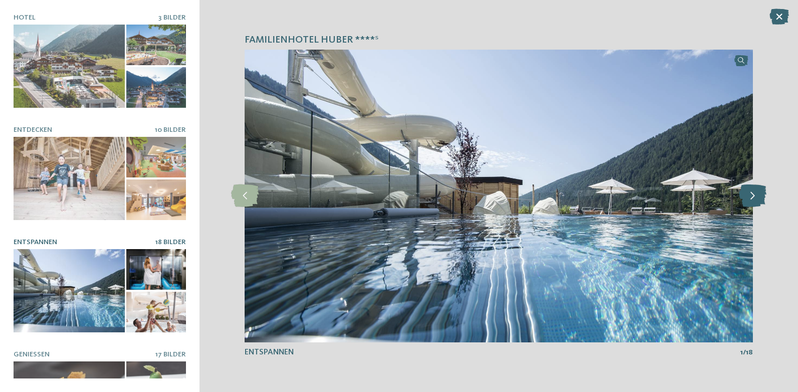
click at [752, 199] on icon at bounding box center [753, 195] width 28 height 23
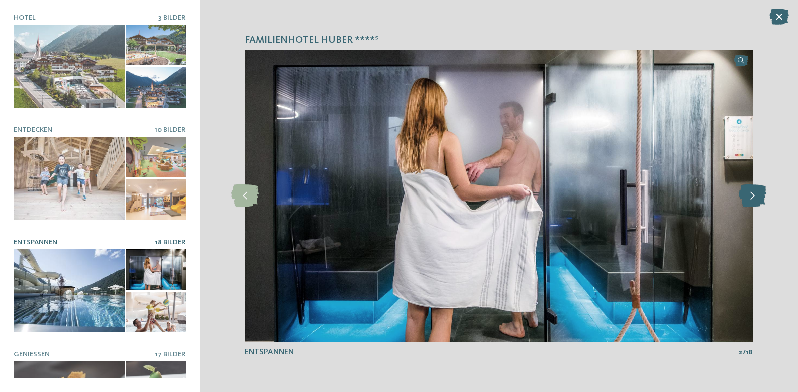
click at [752, 199] on icon at bounding box center [753, 195] width 28 height 23
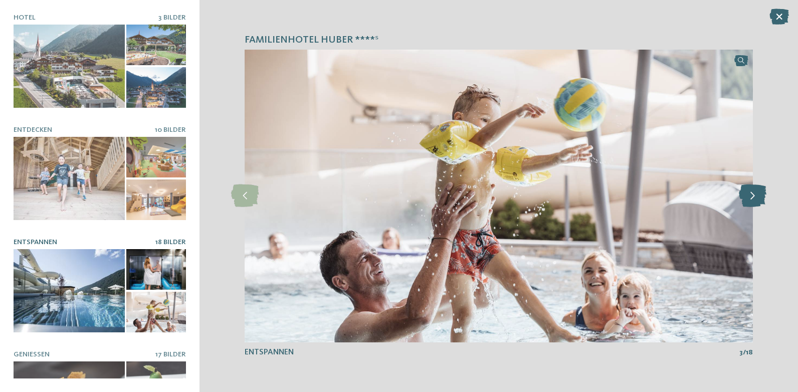
click at [752, 199] on icon at bounding box center [753, 195] width 28 height 23
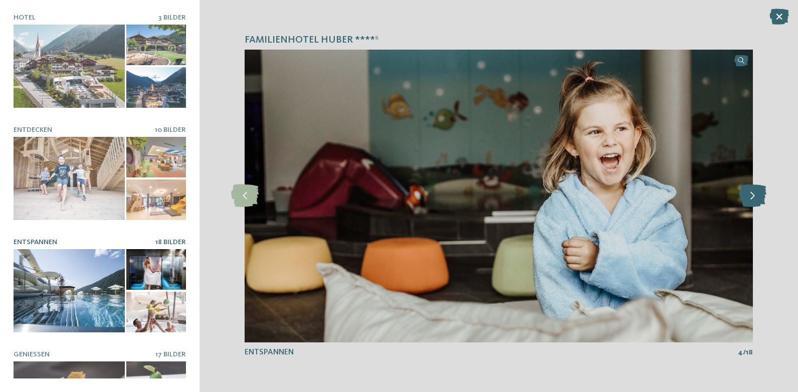
click at [752, 199] on icon at bounding box center [753, 195] width 28 height 23
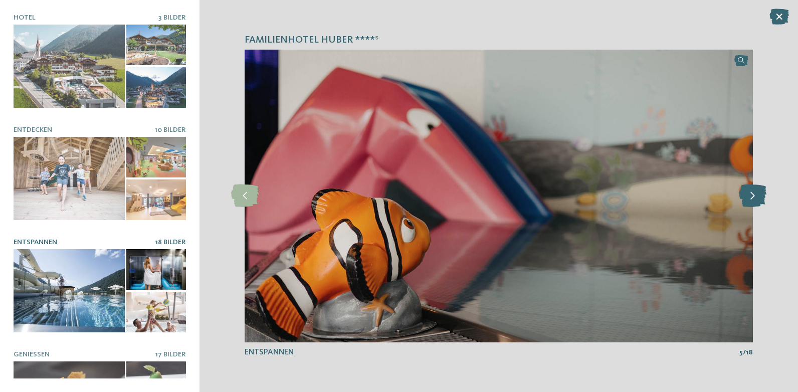
click at [752, 199] on icon at bounding box center [753, 195] width 28 height 23
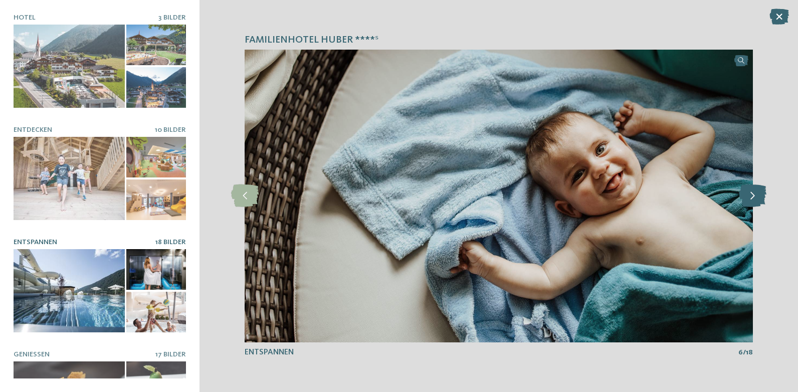
click at [752, 199] on icon at bounding box center [753, 195] width 28 height 23
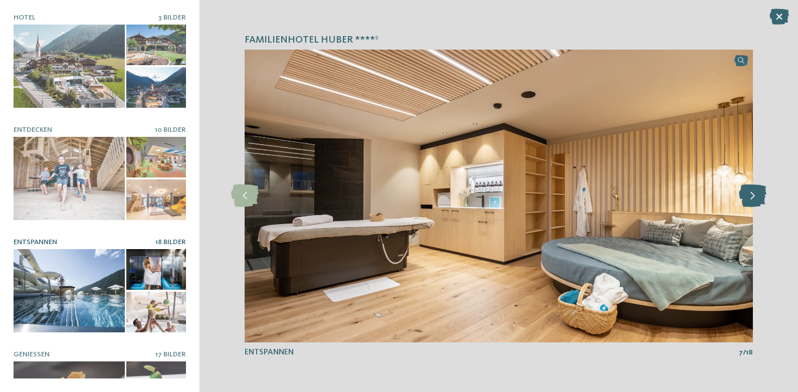
click at [752, 199] on icon at bounding box center [753, 195] width 28 height 23
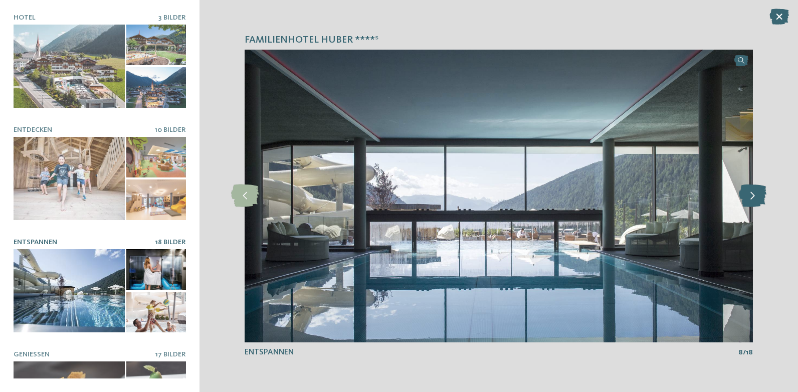
click at [752, 199] on icon at bounding box center [753, 195] width 28 height 23
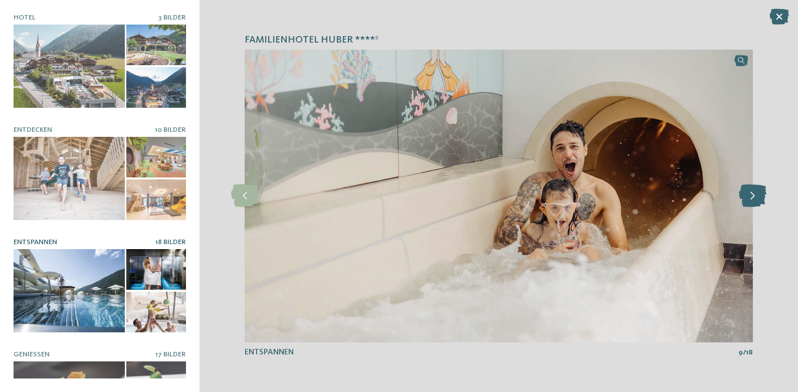
click at [752, 199] on icon at bounding box center [753, 195] width 28 height 23
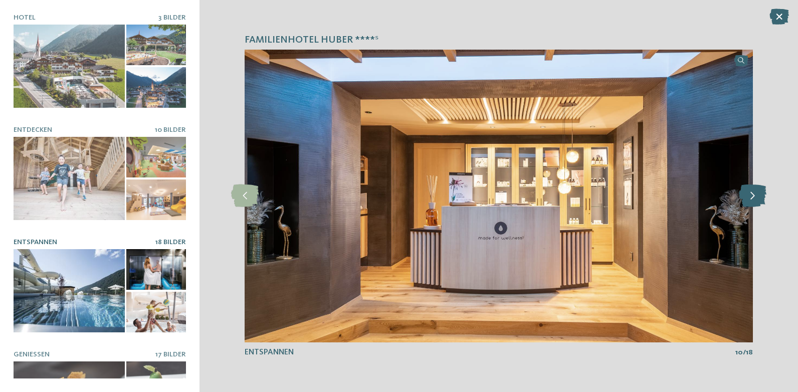
click at [752, 199] on icon at bounding box center [753, 195] width 28 height 23
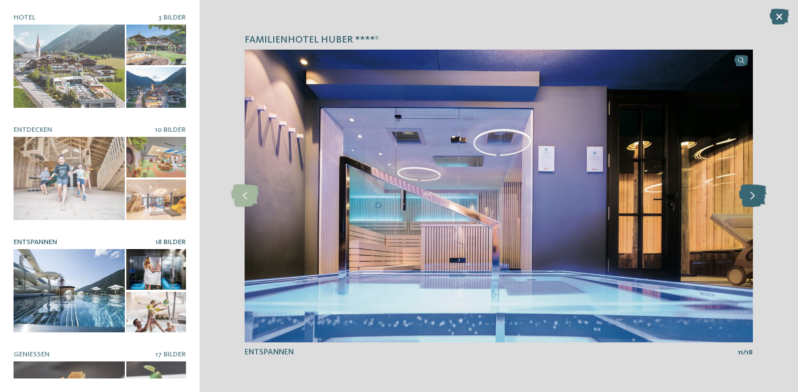
click at [754, 195] on icon at bounding box center [753, 195] width 28 height 23
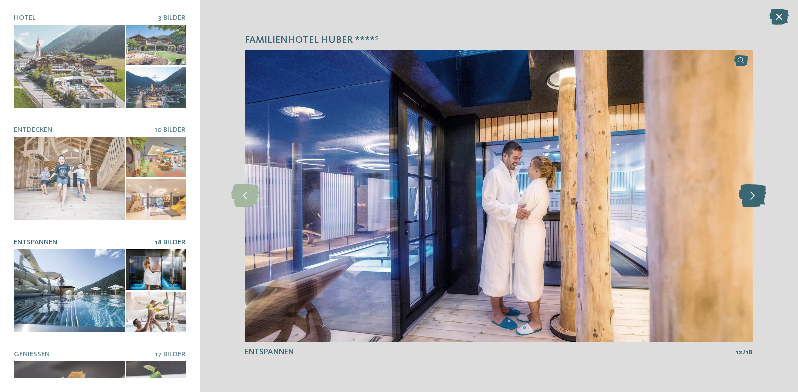
click at [754, 195] on icon at bounding box center [753, 195] width 28 height 23
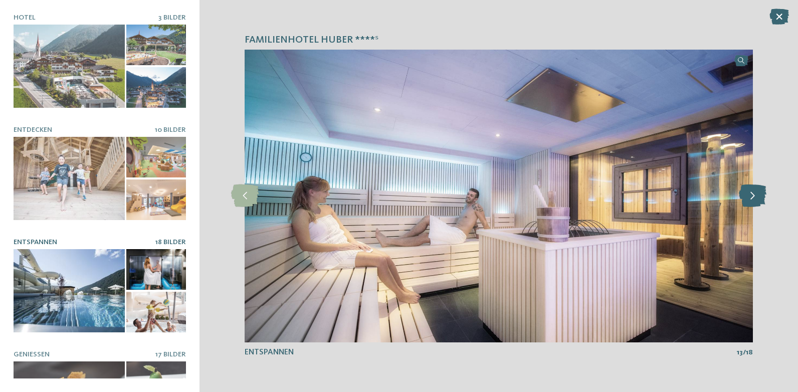
click at [754, 195] on icon at bounding box center [753, 195] width 28 height 23
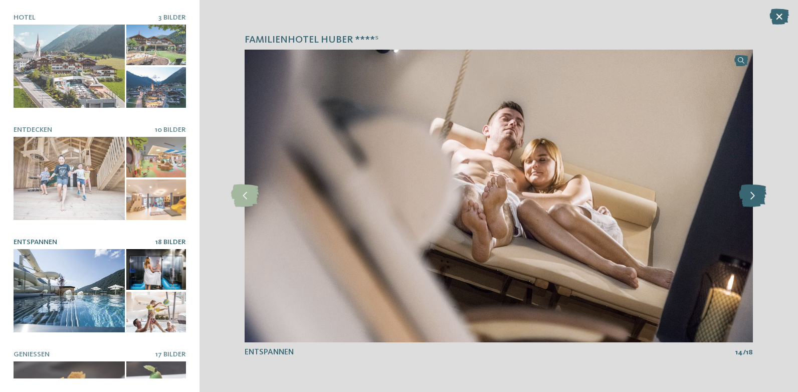
click at [754, 195] on icon at bounding box center [753, 195] width 28 height 23
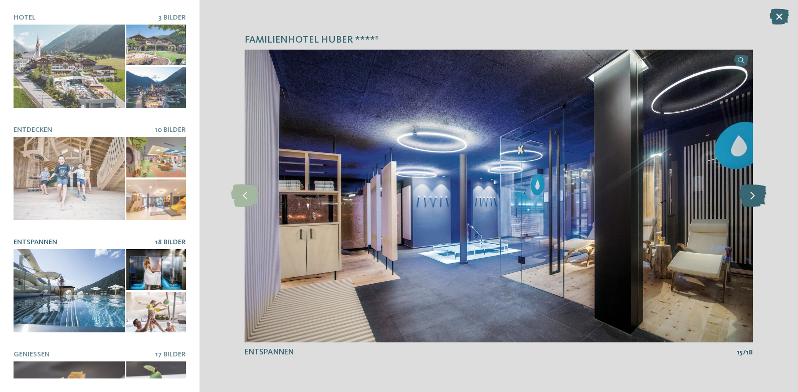
click at [754, 195] on icon at bounding box center [753, 195] width 28 height 23
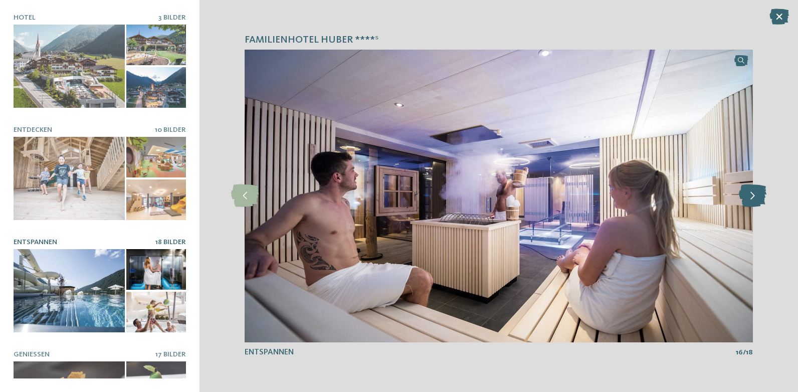
click at [754, 195] on icon at bounding box center [753, 195] width 28 height 23
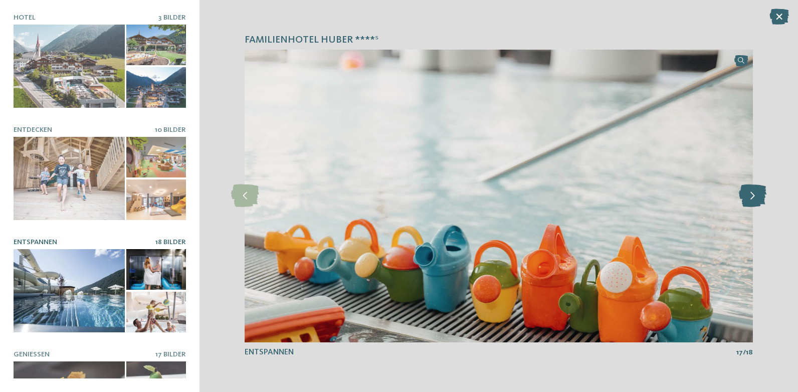
click at [754, 195] on icon at bounding box center [753, 195] width 28 height 23
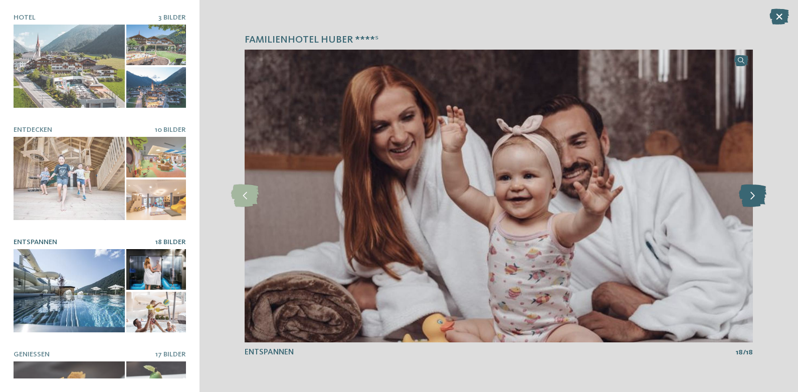
click at [754, 195] on icon at bounding box center [753, 195] width 28 height 23
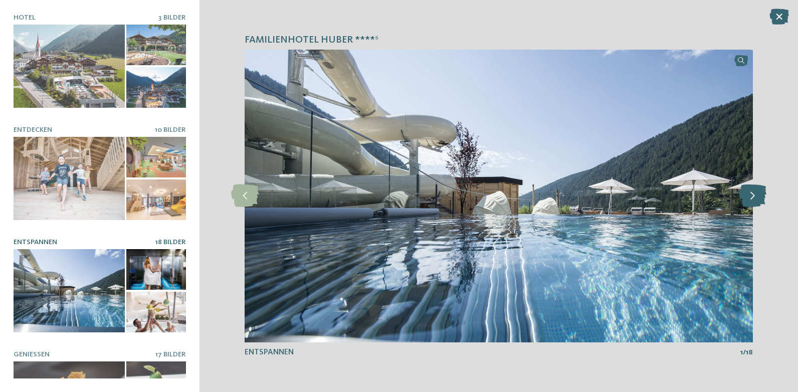
click at [754, 195] on icon at bounding box center [753, 195] width 28 height 23
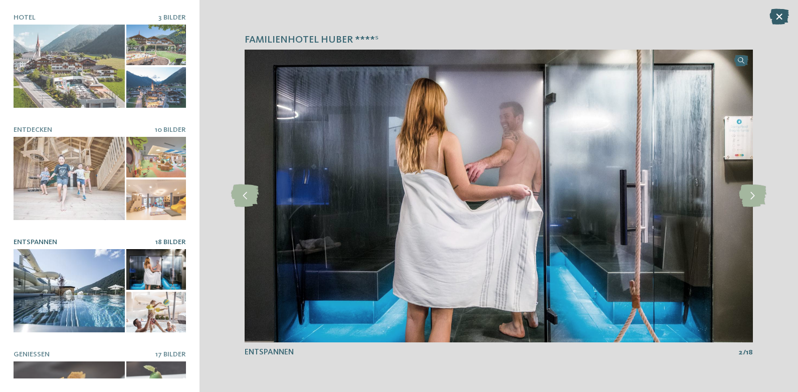
click at [776, 17] on icon at bounding box center [779, 17] width 20 height 16
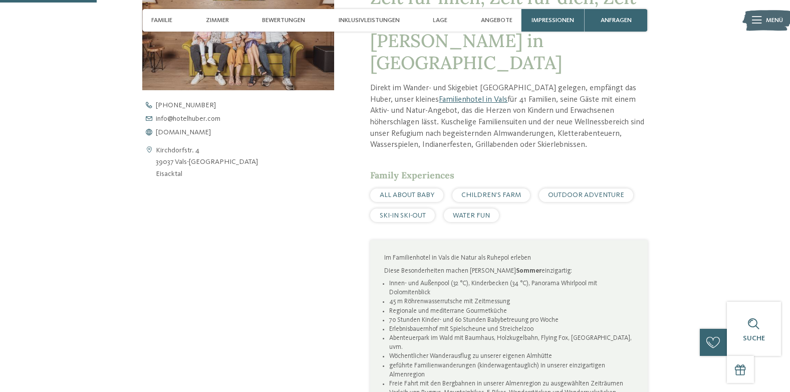
scroll to position [401, 0]
